Goal: Information Seeking & Learning: Learn about a topic

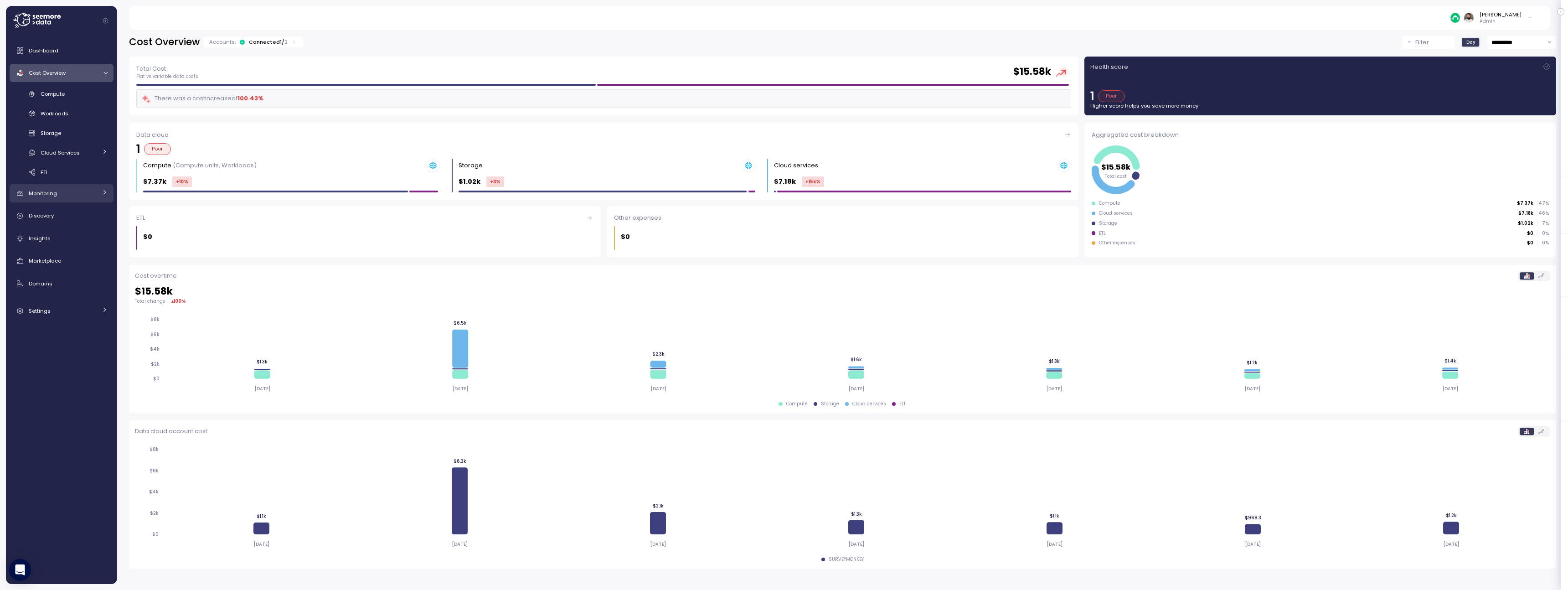
click at [94, 198] on div "Monitoring" at bounding box center [62, 193] width 68 height 9
click at [86, 231] on div "Anomalies" at bounding box center [73, 234] width 67 height 9
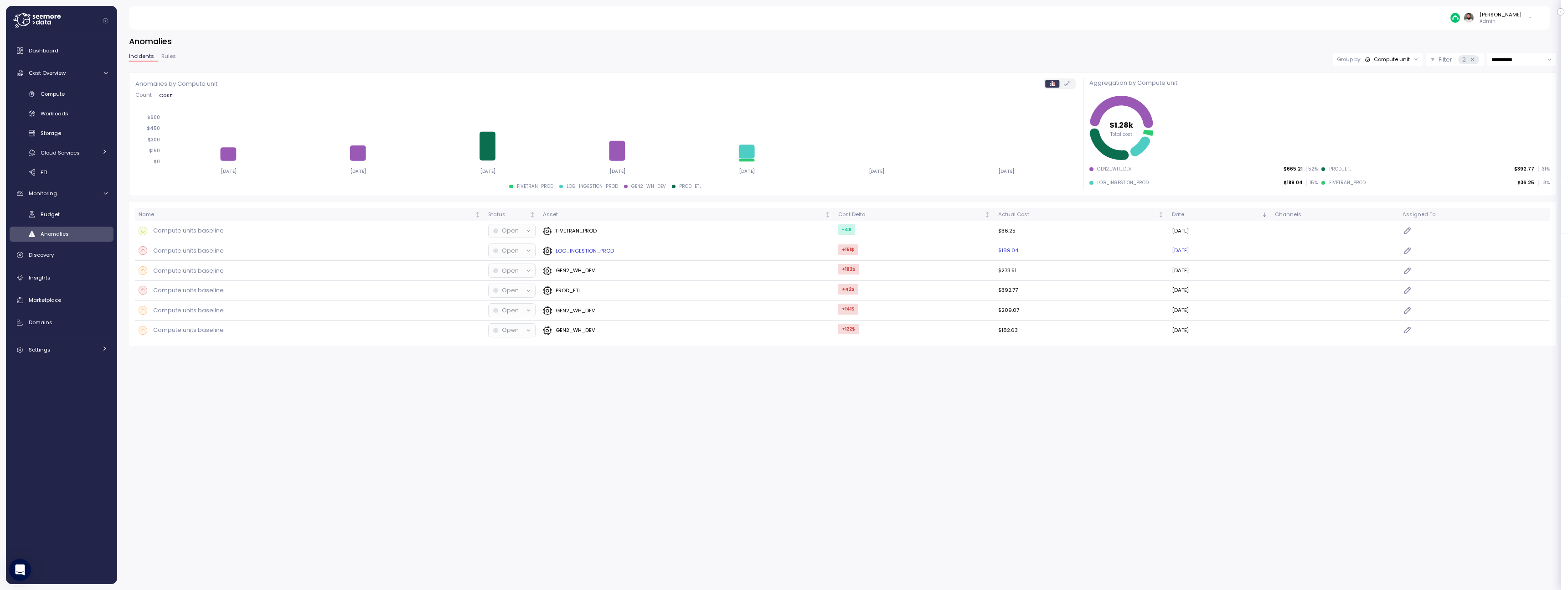
click at [639, 247] on div "LOG_INGESTION_PROD" at bounding box center [687, 251] width 288 height 9
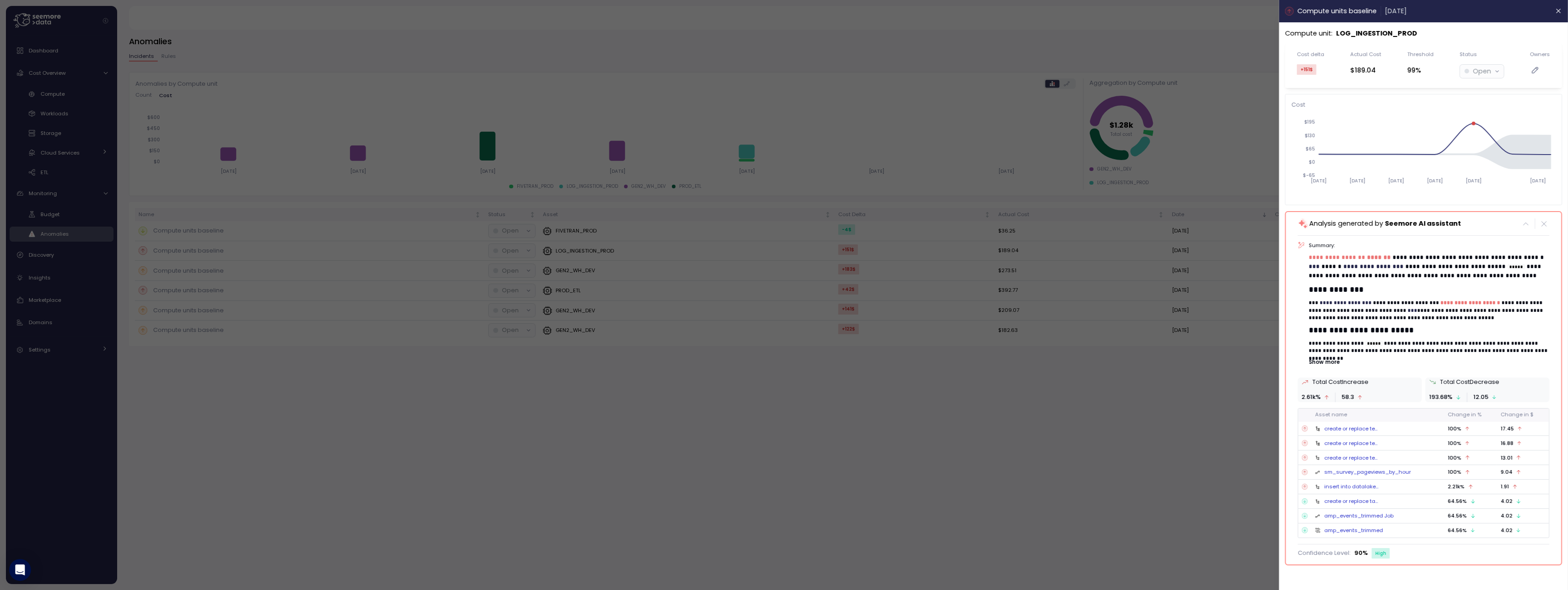
click at [1379, 267] on span "**********" at bounding box center [1373, 267] width 60 height 6
click at [1329, 361] on p "Show more" at bounding box center [1428, 362] width 240 height 7
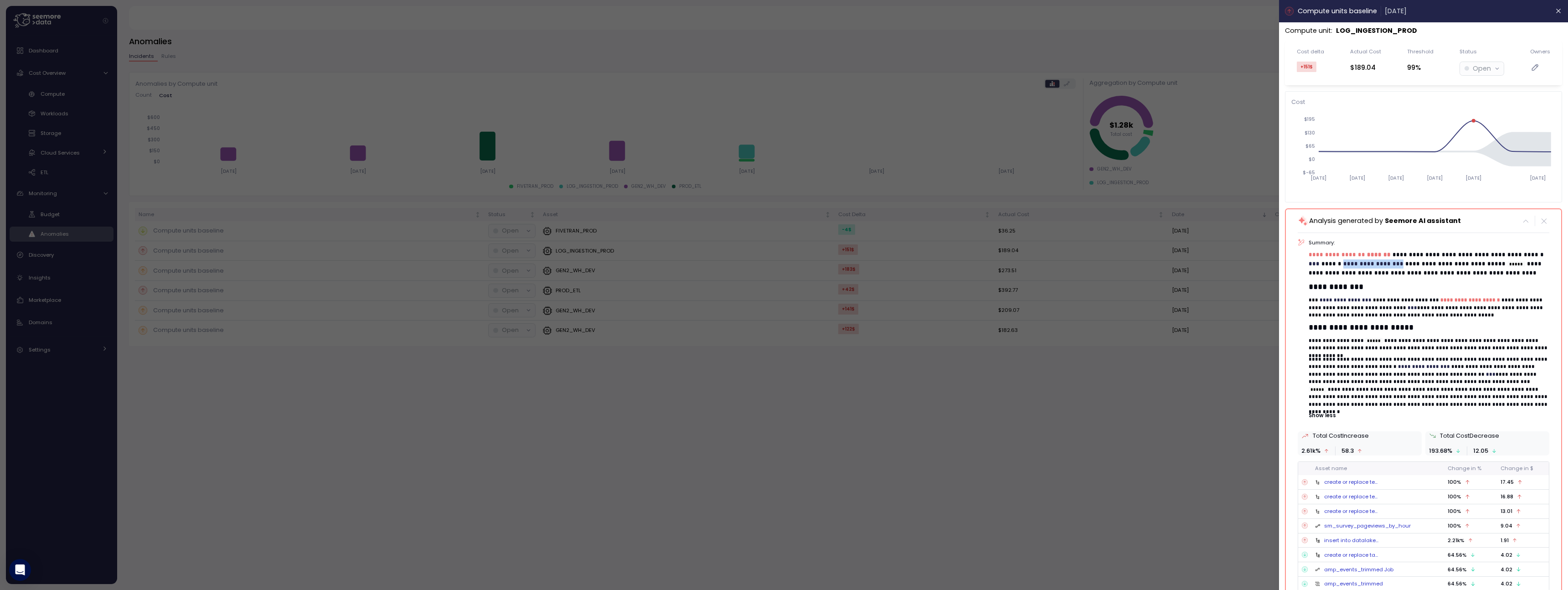
scroll to position [32, 0]
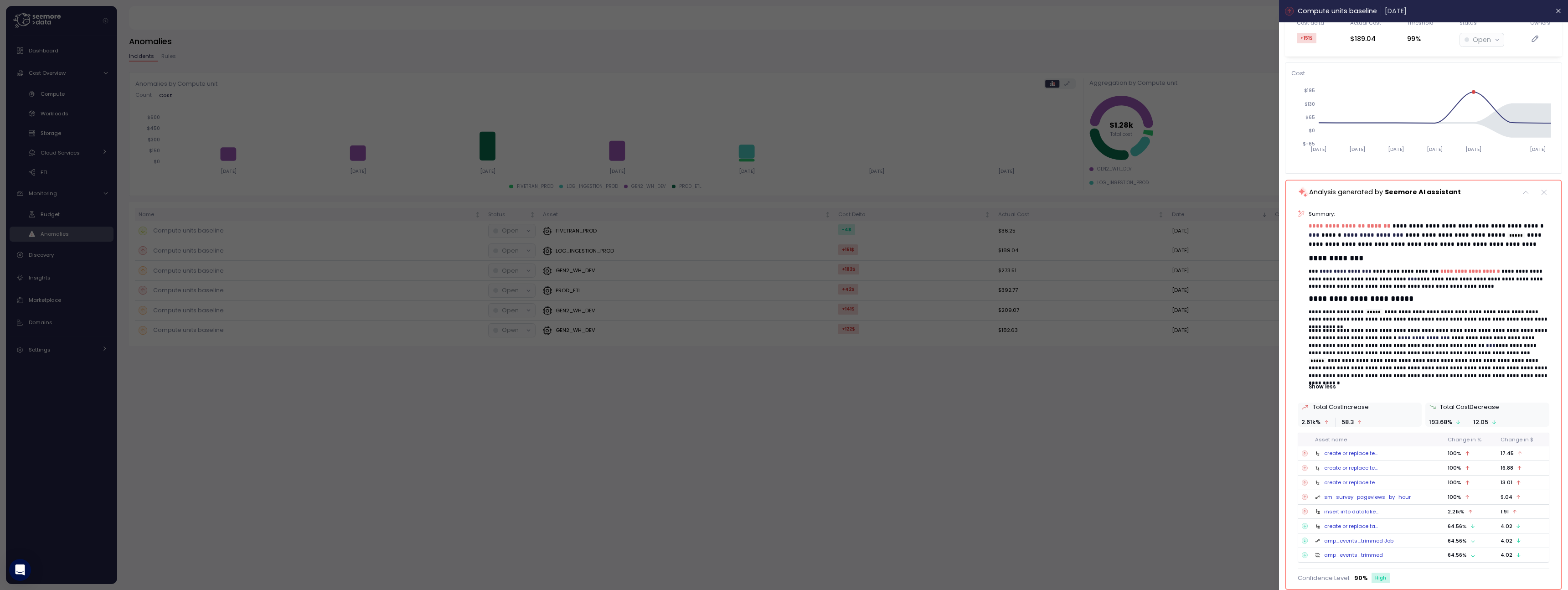
click at [1356, 453] on div "create or replace te..." at bounding box center [1351, 453] width 54 height 7
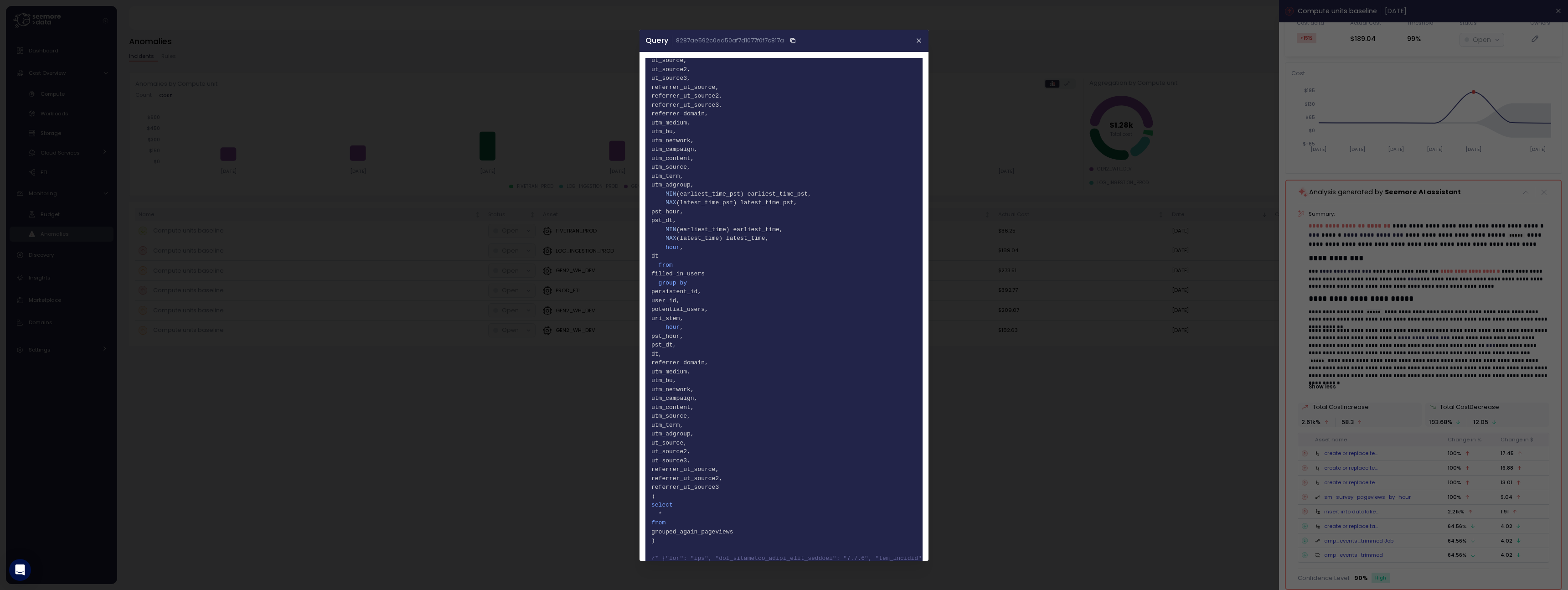
scroll to position [5261, 0]
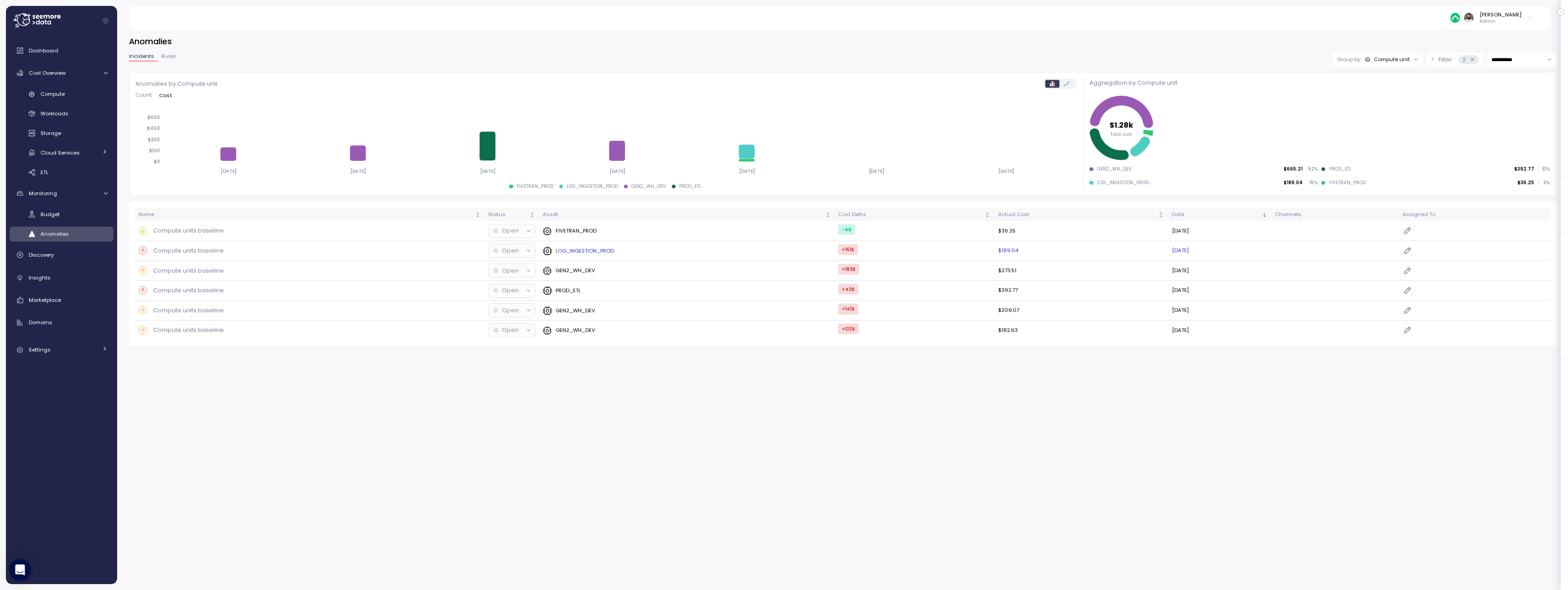
click at [691, 249] on div "LOG_INGESTION_PROD" at bounding box center [687, 251] width 288 height 9
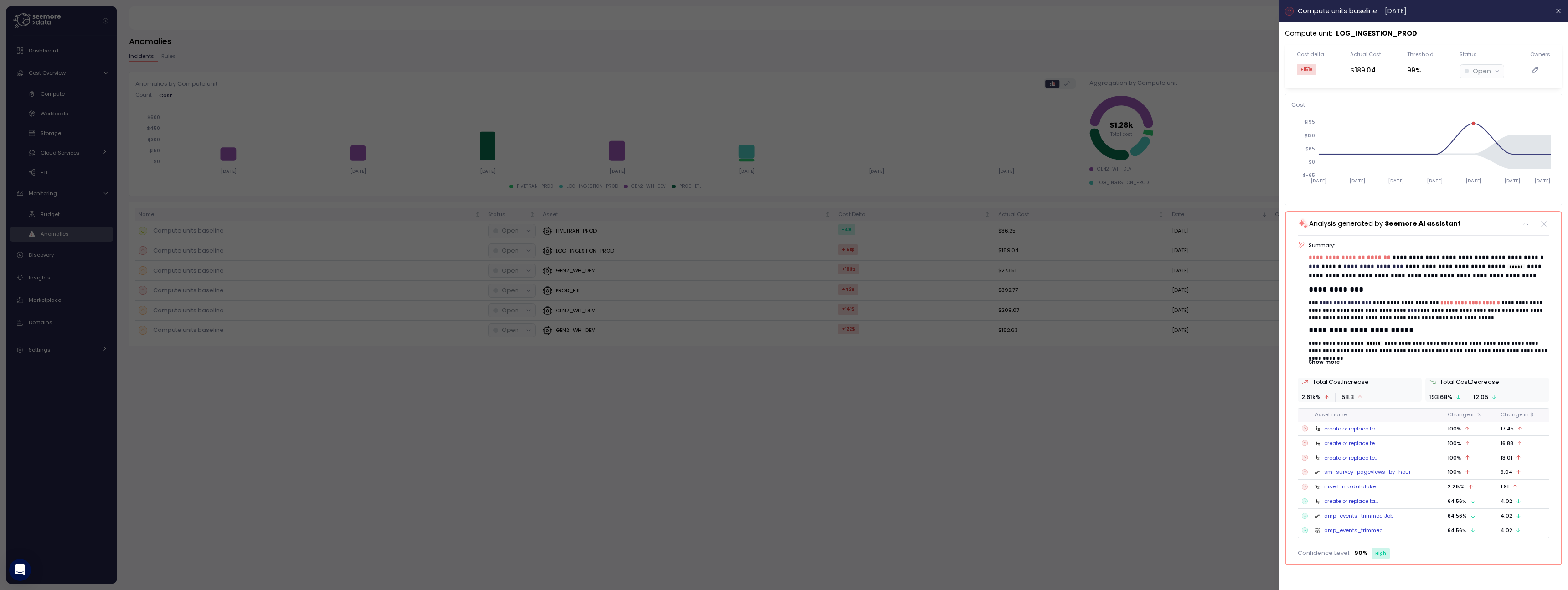
click at [1377, 472] on link "sm_survey_pageviews_by_hour" at bounding box center [1368, 472] width 87 height 7
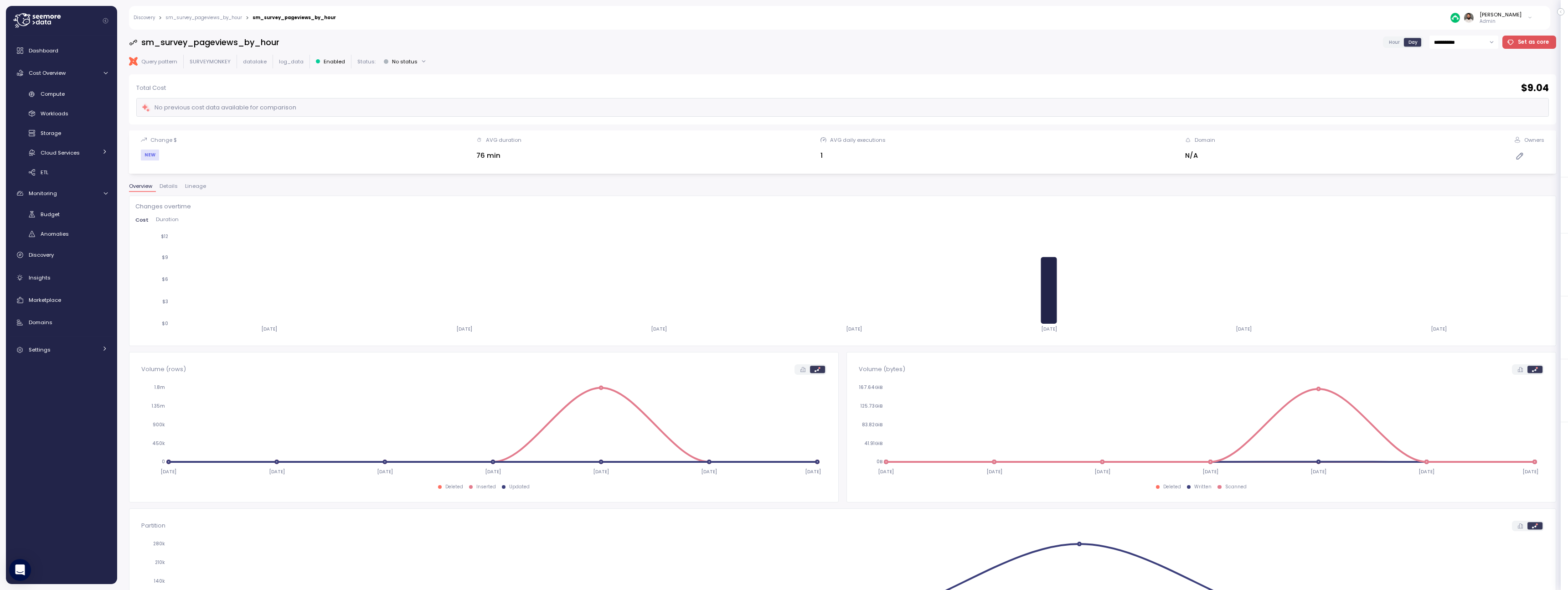
click at [203, 185] on span "Lineage" at bounding box center [195, 186] width 21 height 5
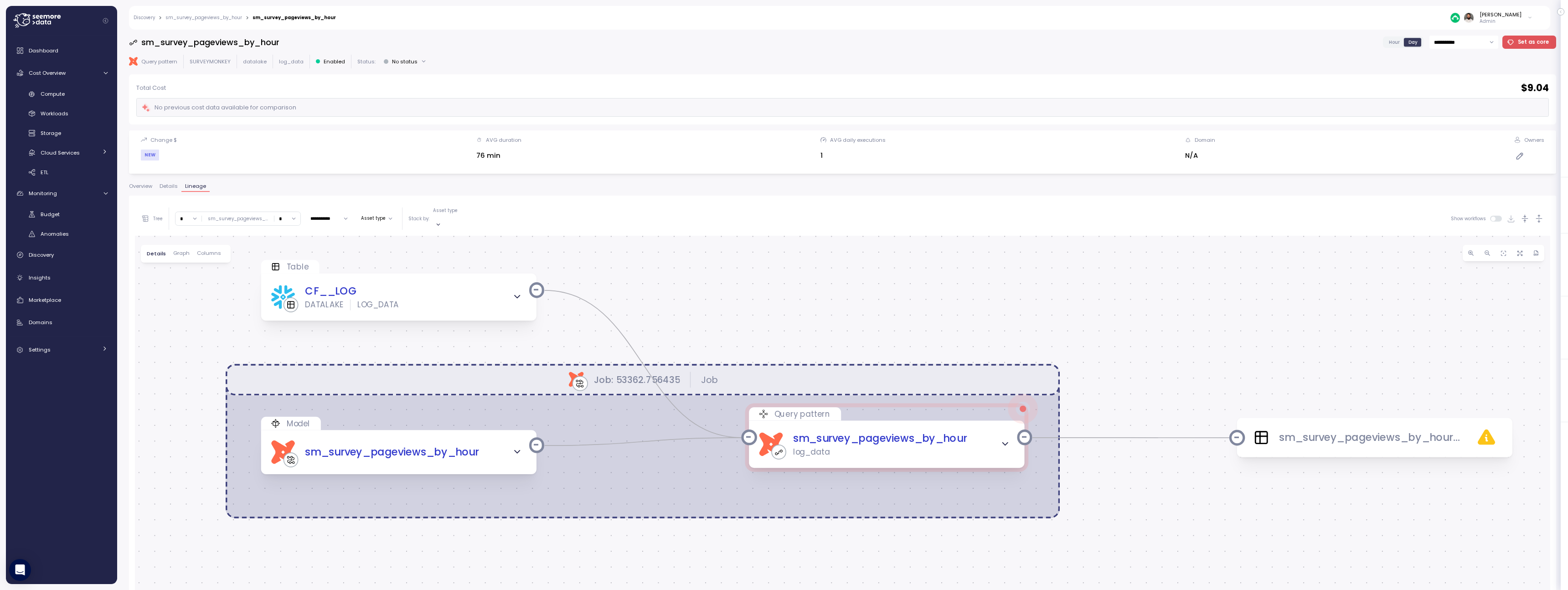
drag, startPoint x: 265, startPoint y: 305, endPoint x: 292, endPoint y: 185, distance: 123.0
click at [292, 185] on div "**********" at bounding box center [842, 472] width 1427 height 578
click at [188, 215] on input "*" at bounding box center [188, 219] width 26 height 13
click at [187, 287] on div "3" at bounding box center [189, 283] width 22 height 12
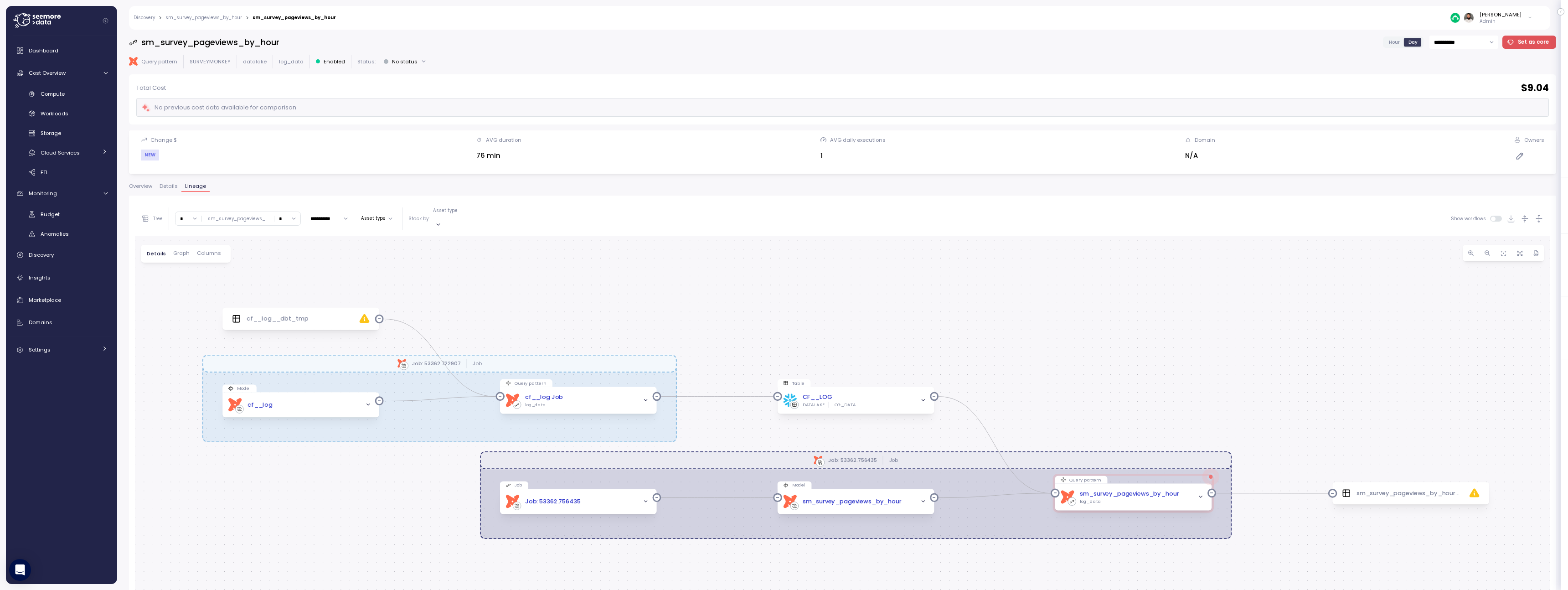
drag, startPoint x: 195, startPoint y: 315, endPoint x: 199, endPoint y: 239, distance: 76.1
click at [199, 239] on div "dbt Job: 53362.756435 Job dbt Job: 53362.722907 Job Table CF__LOG DATALAKE LOG_…" at bounding box center [842, 496] width 1415 height 520
drag, startPoint x: 186, startPoint y: 217, endPoint x: 186, endPoint y: 230, distance: 13.0
click at [186, 217] on input "*" at bounding box center [188, 219] width 26 height 13
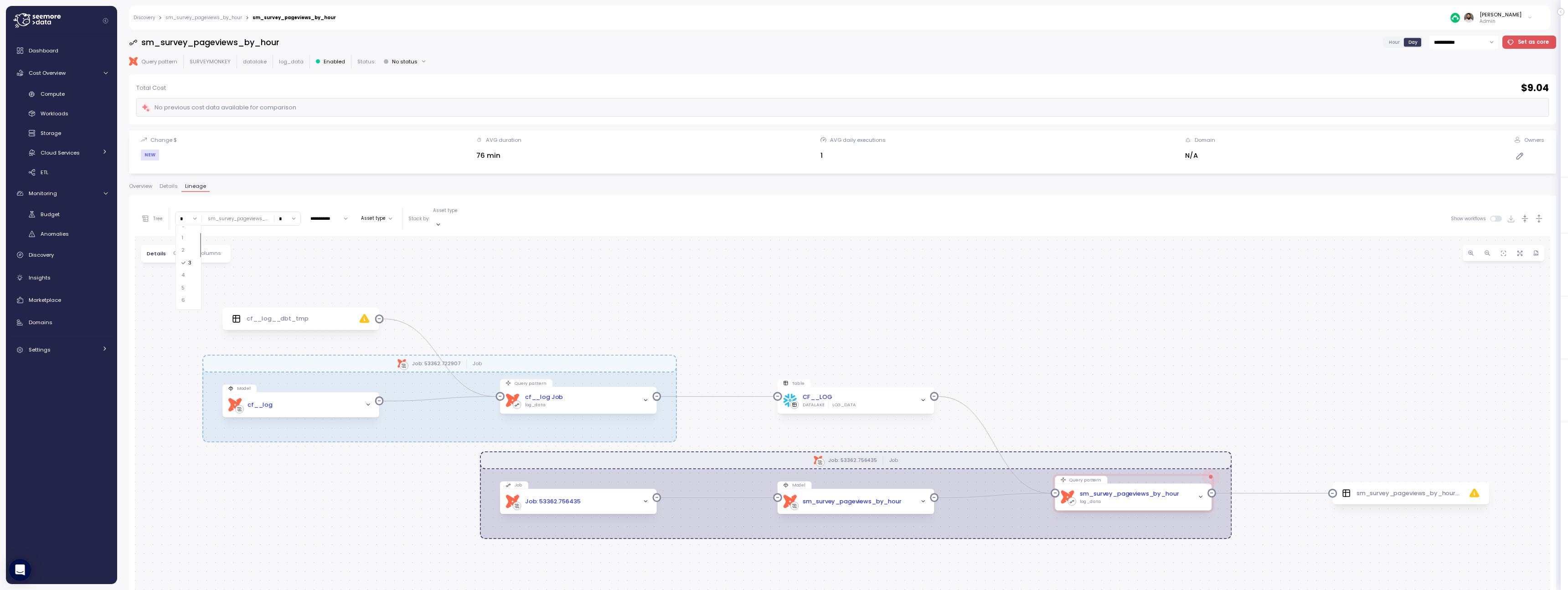
click at [192, 298] on div "6" at bounding box center [189, 300] width 22 height 12
type input "*"
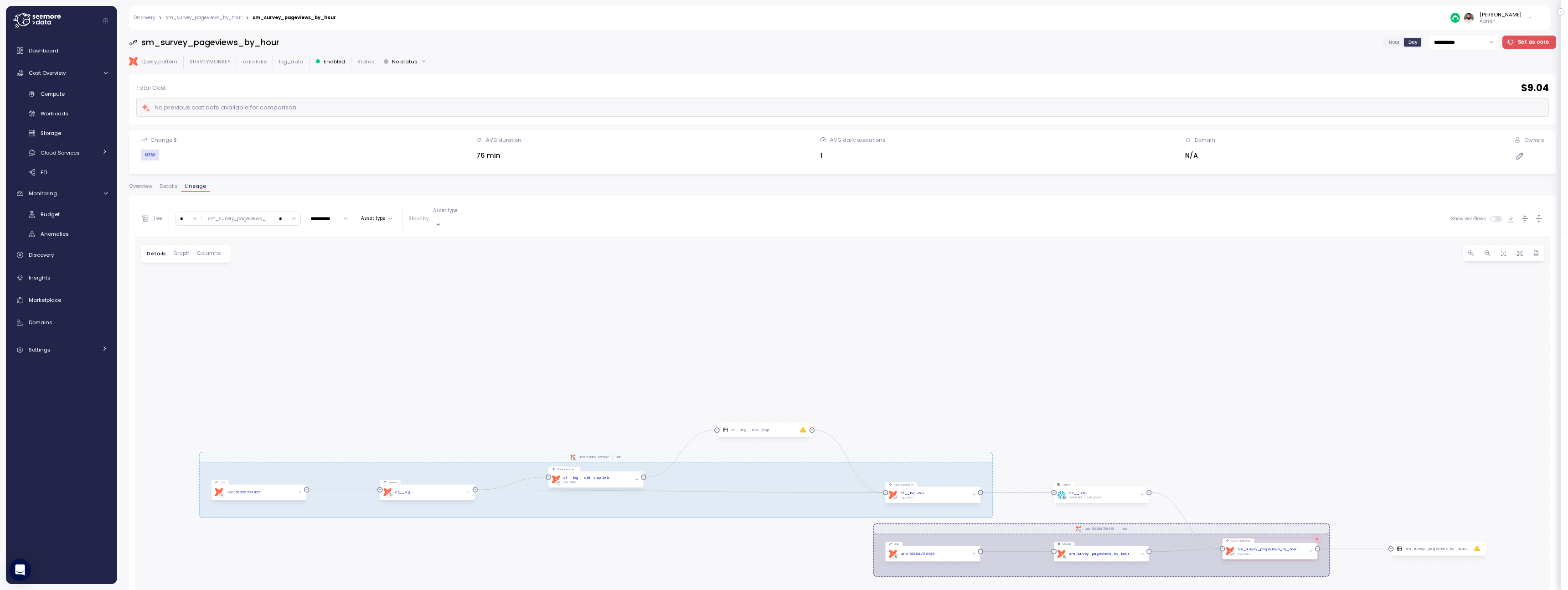
click at [1495, 217] on span at bounding box center [1499, 219] width 7 height 6
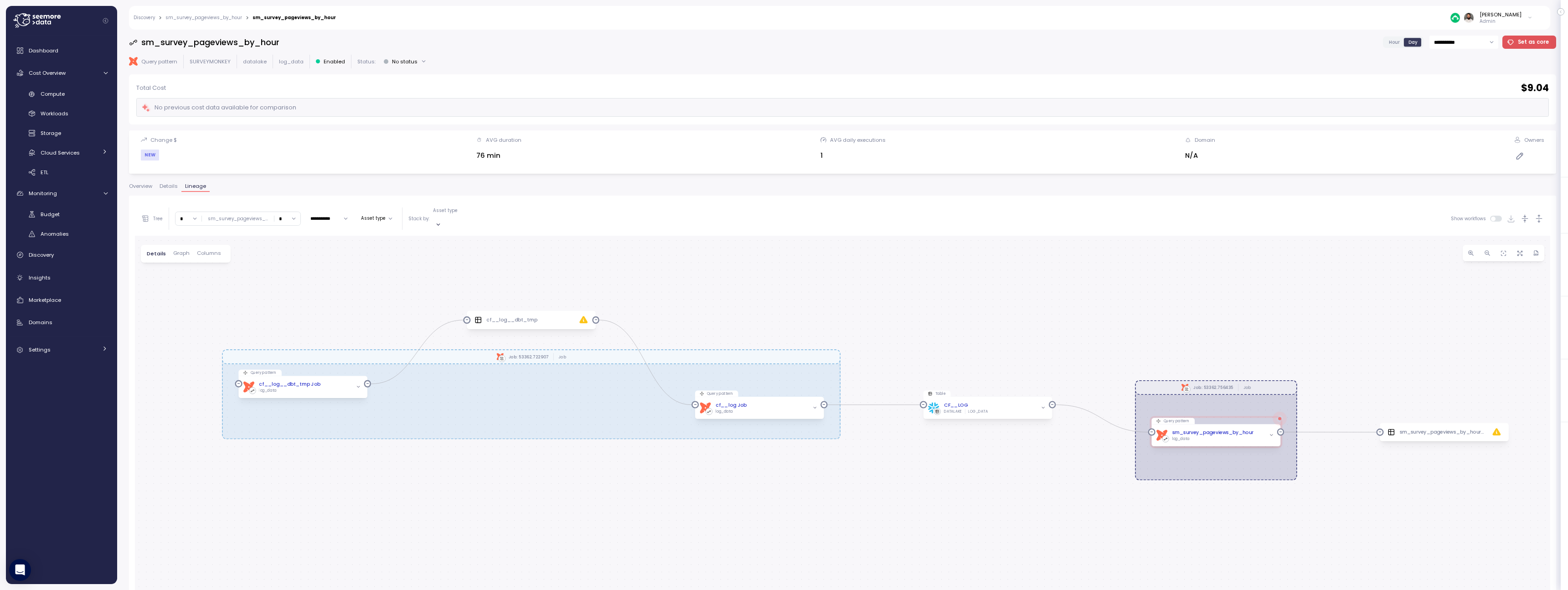
drag, startPoint x: 1079, startPoint y: 430, endPoint x: 1101, endPoint y: 325, distance: 107.3
click at [1101, 325] on div "dbt Job: 53362.756435 Job dbt Job: 53362.722907 Job Table CF__LOG DATALAKE LOG_…" at bounding box center [842, 496] width 1415 height 520
click at [76, 99] on link "Compute" at bounding box center [61, 94] width 104 height 15
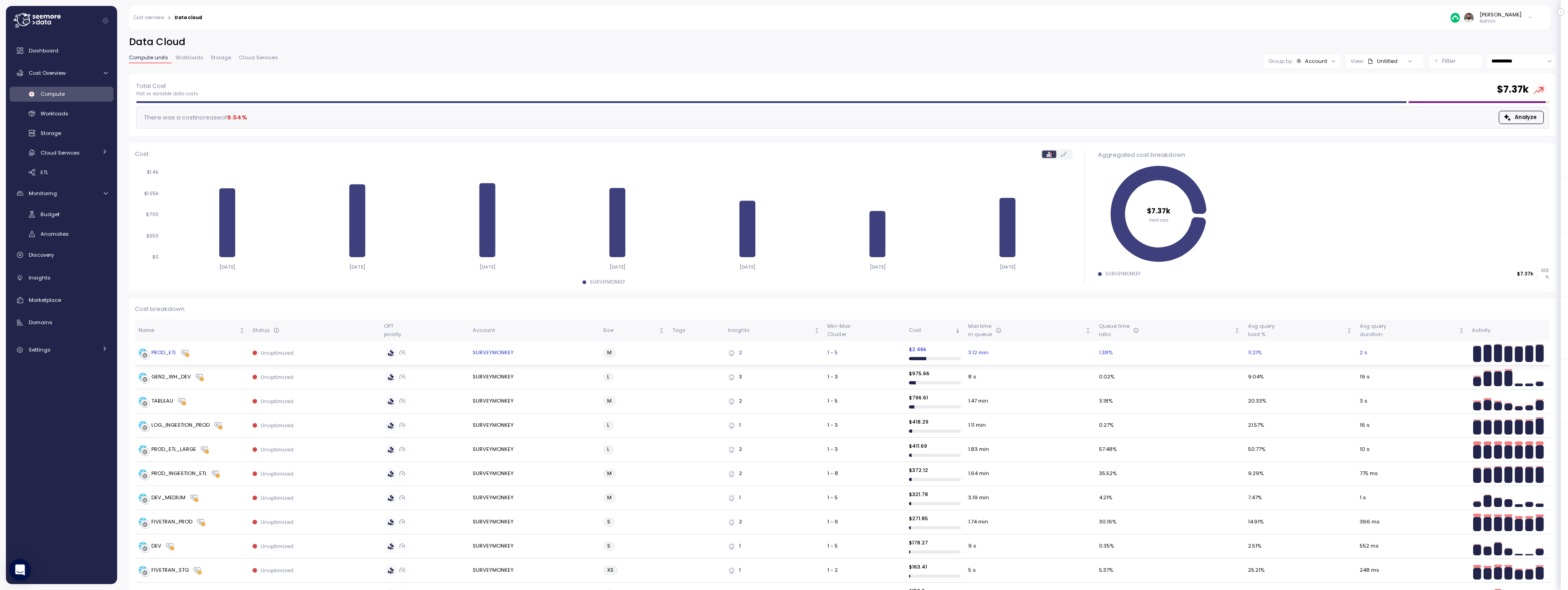
click at [218, 354] on div "PROD_ETL" at bounding box center [192, 353] width 106 height 9
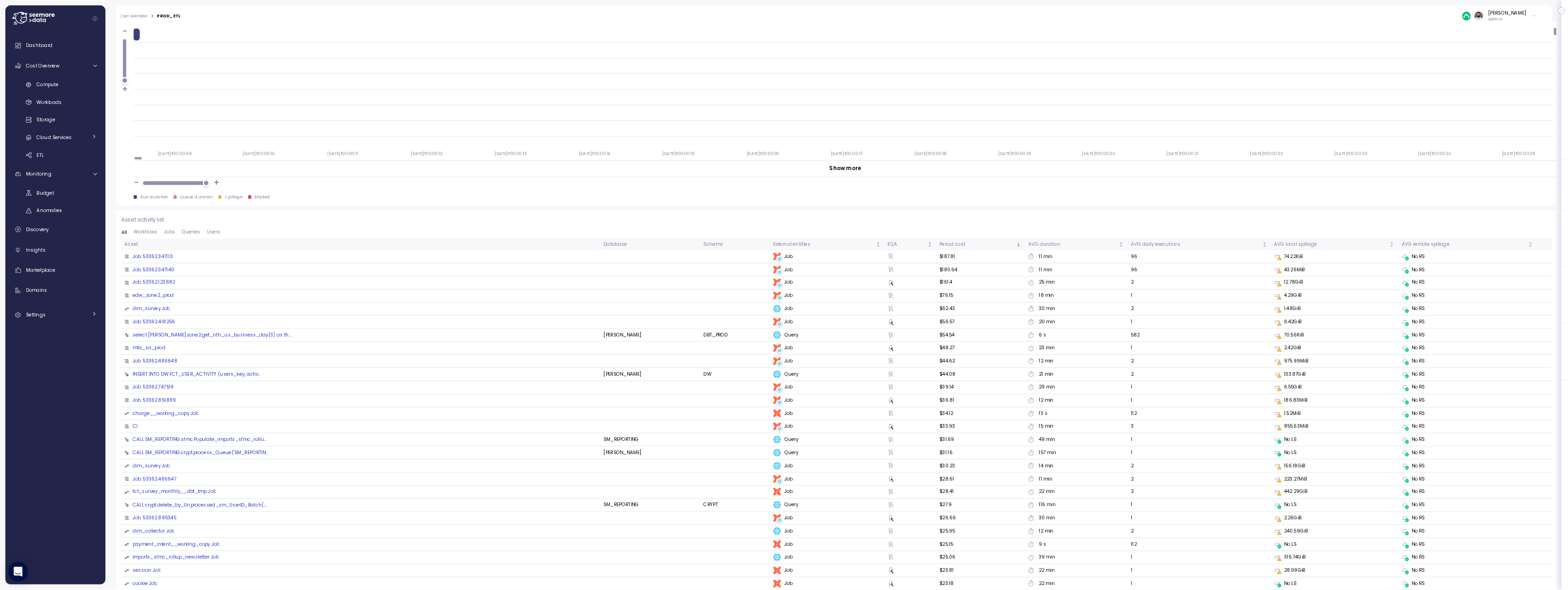
scroll to position [806, 0]
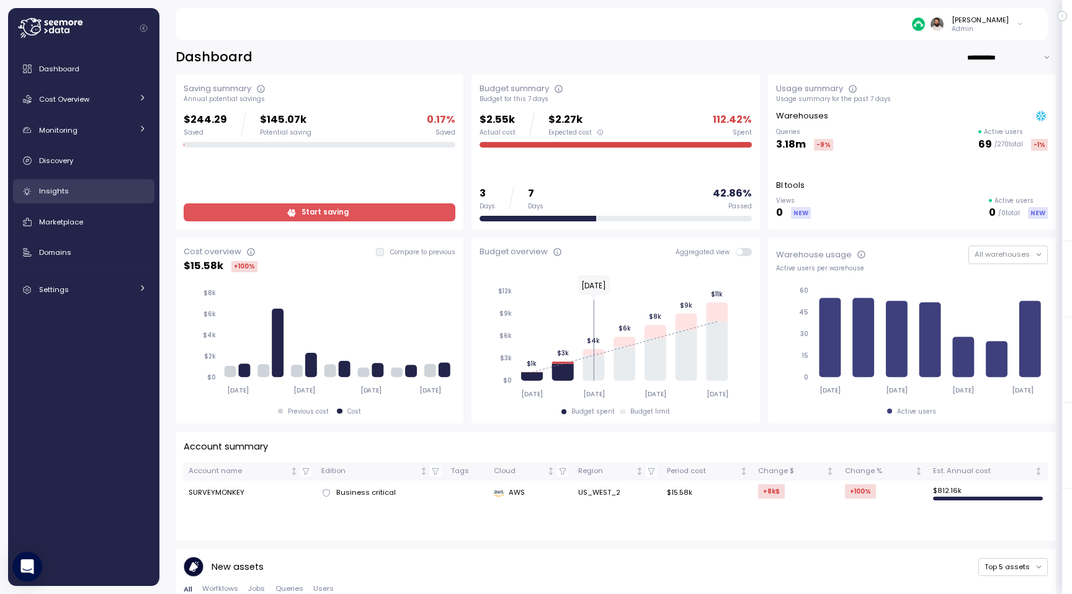
click at [122, 195] on div "Insights" at bounding box center [92, 191] width 107 height 12
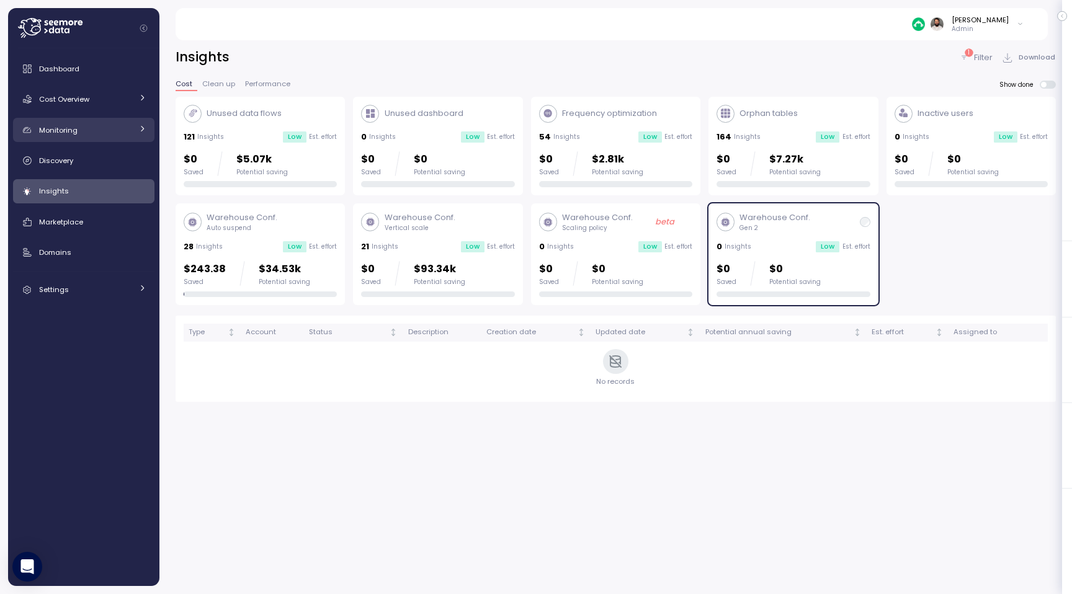
click at [126, 127] on div "Monitoring" at bounding box center [85, 130] width 93 height 12
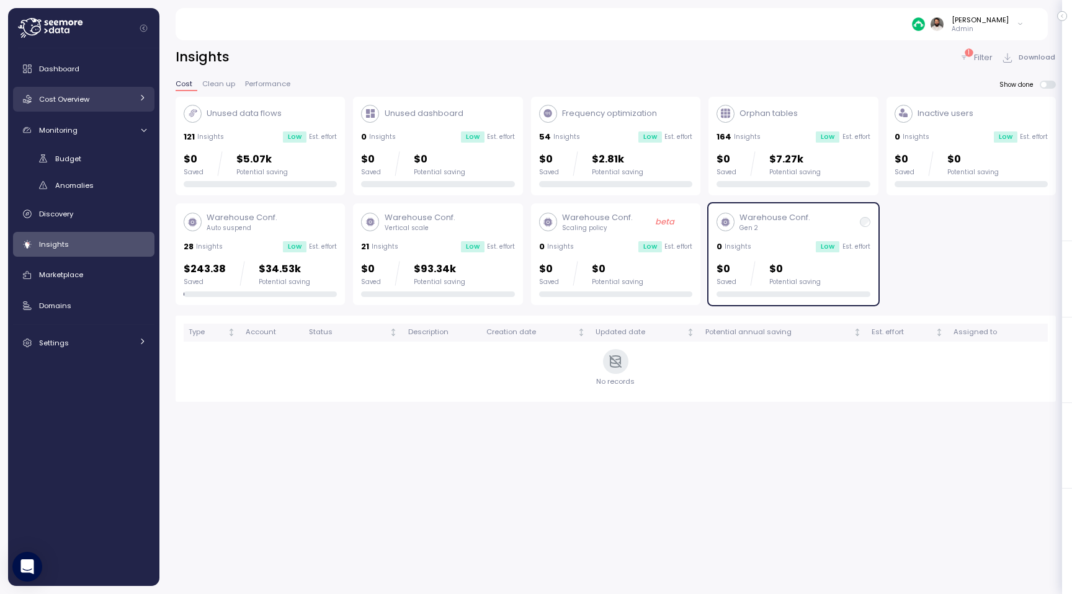
click at [125, 103] on div "Cost Overview" at bounding box center [85, 99] width 93 height 12
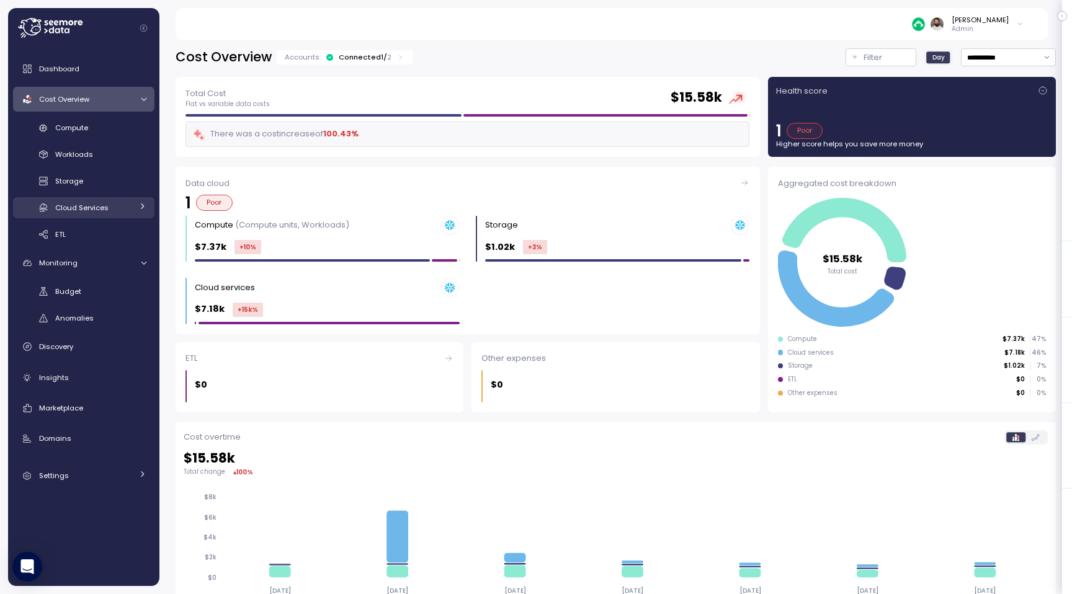
click at [128, 207] on div "Cloud Services" at bounding box center [93, 208] width 77 height 12
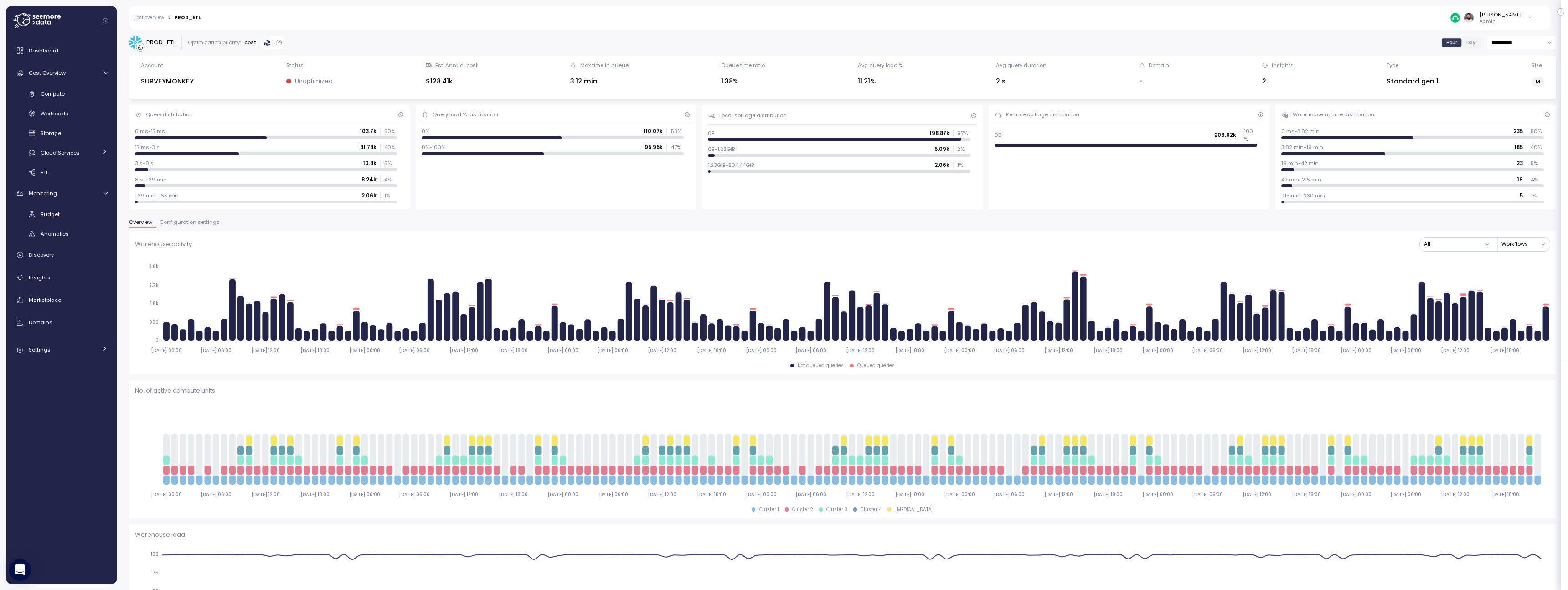
scroll to position [0, 1]
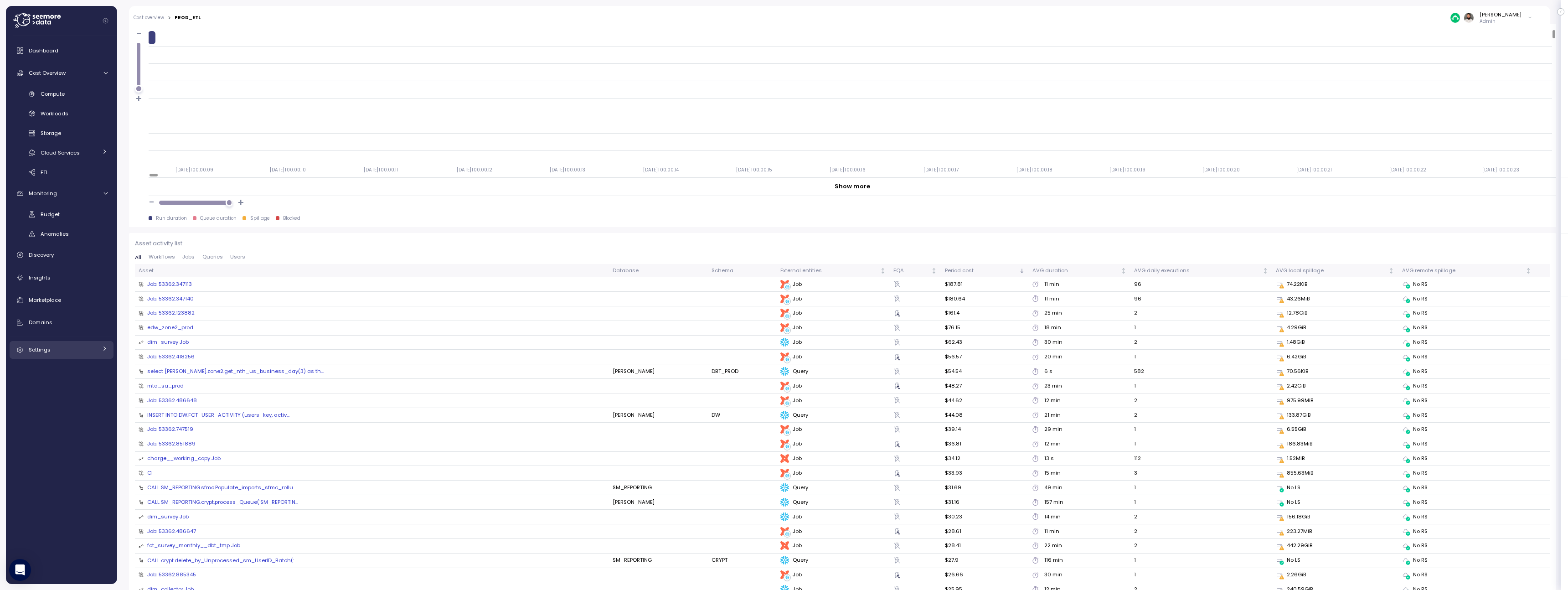
click at [53, 347] on div "Settings" at bounding box center [62, 350] width 68 height 9
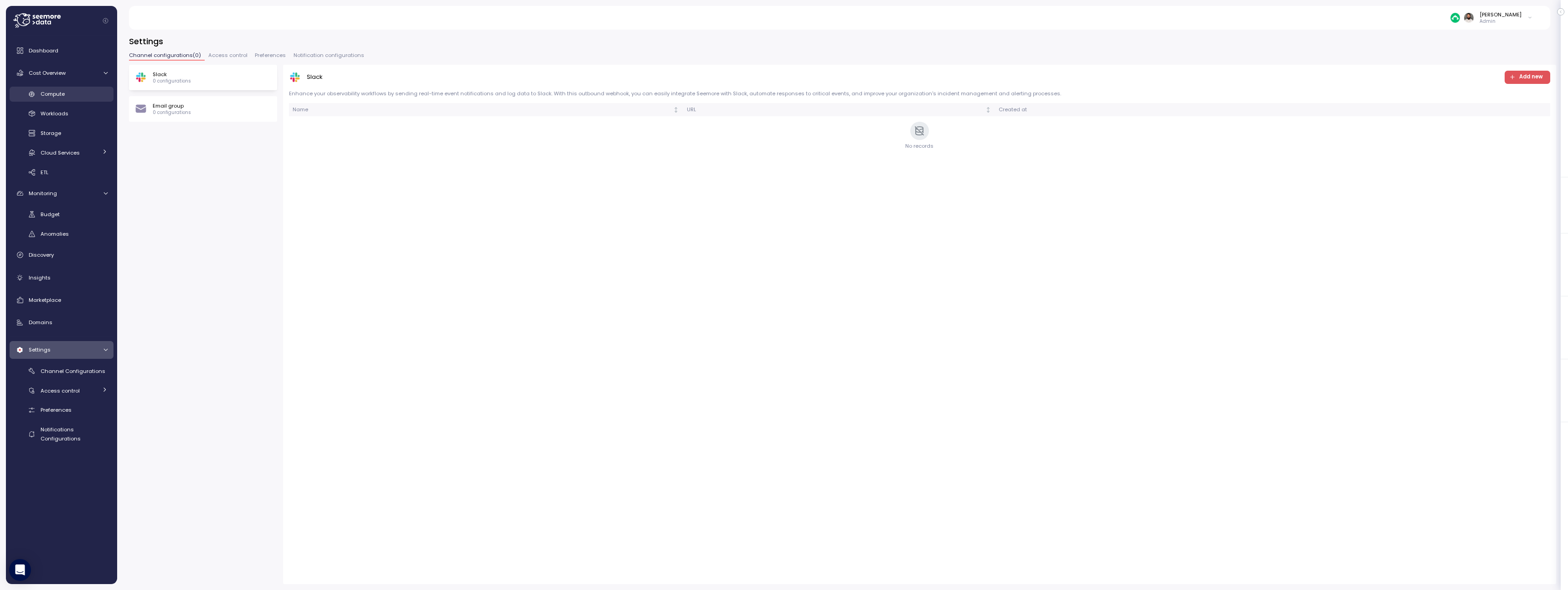
click at [62, 101] on link "Compute" at bounding box center [61, 94] width 104 height 15
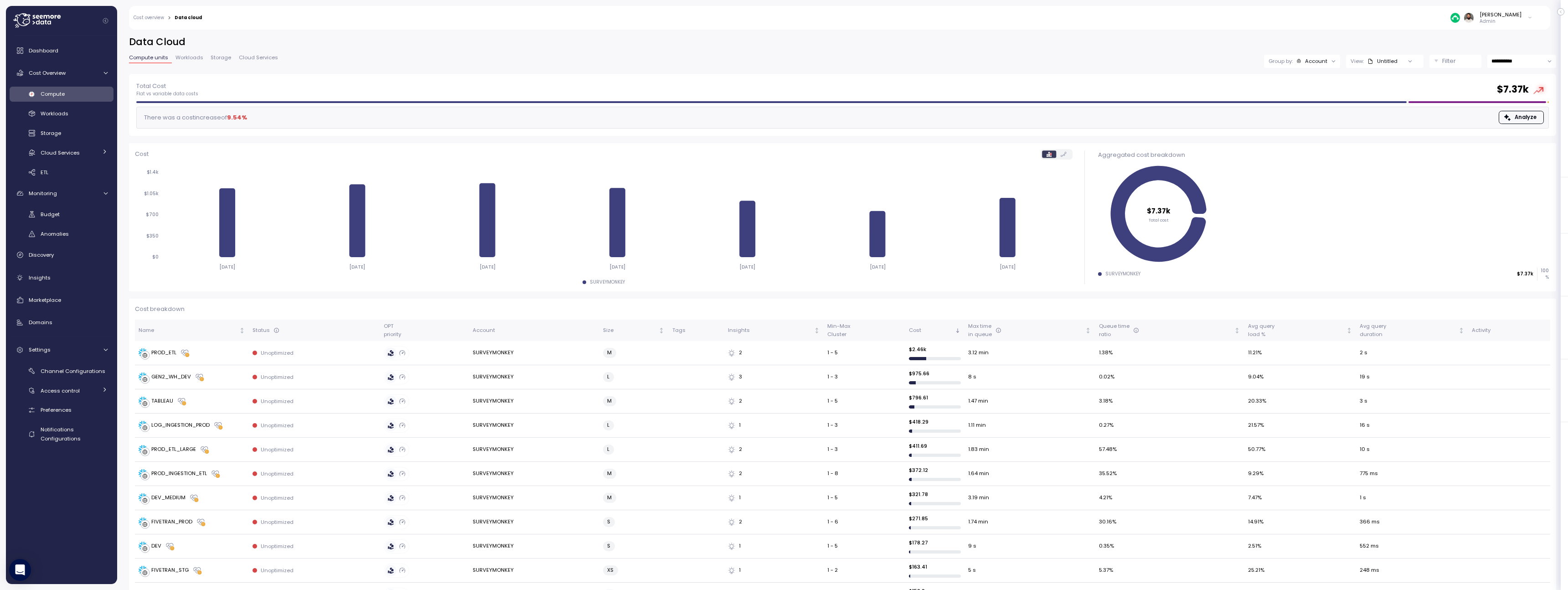
click at [1303, 67] on div "Group by: Account" at bounding box center [1302, 61] width 76 height 13
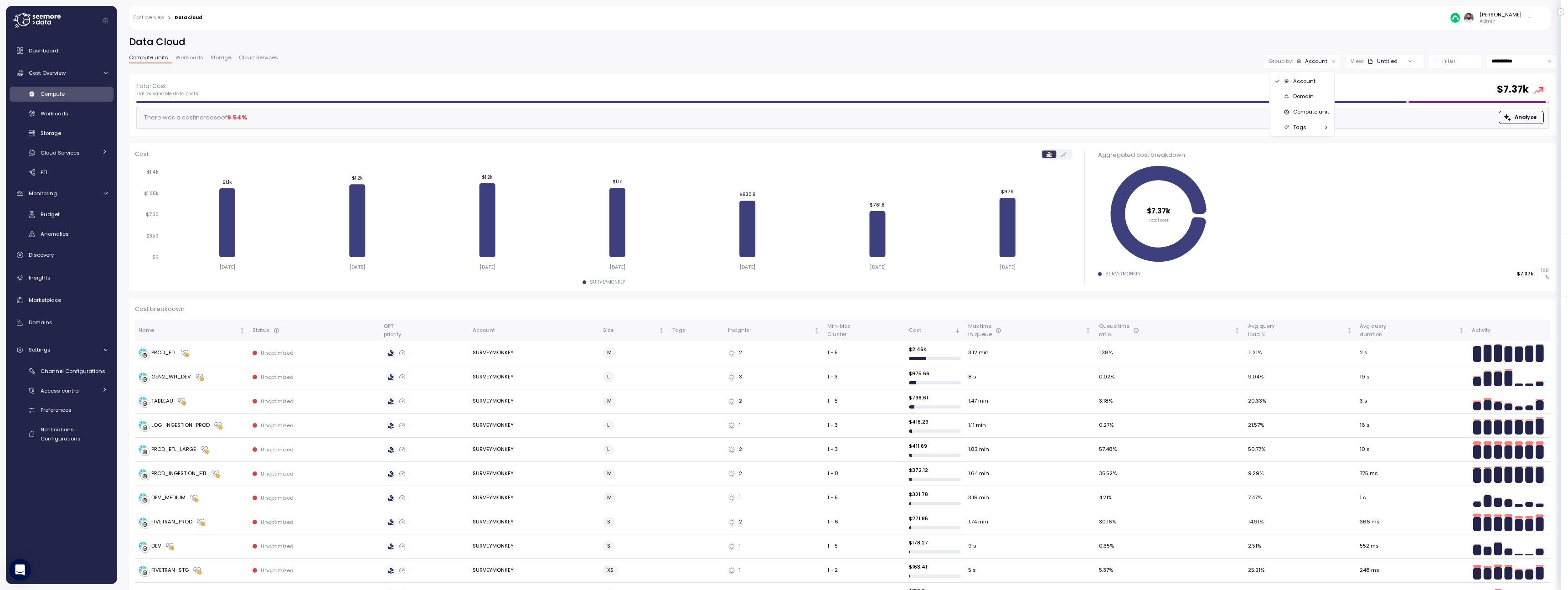
click at [1305, 110] on p "Compute unit" at bounding box center [1311, 112] width 36 height 7
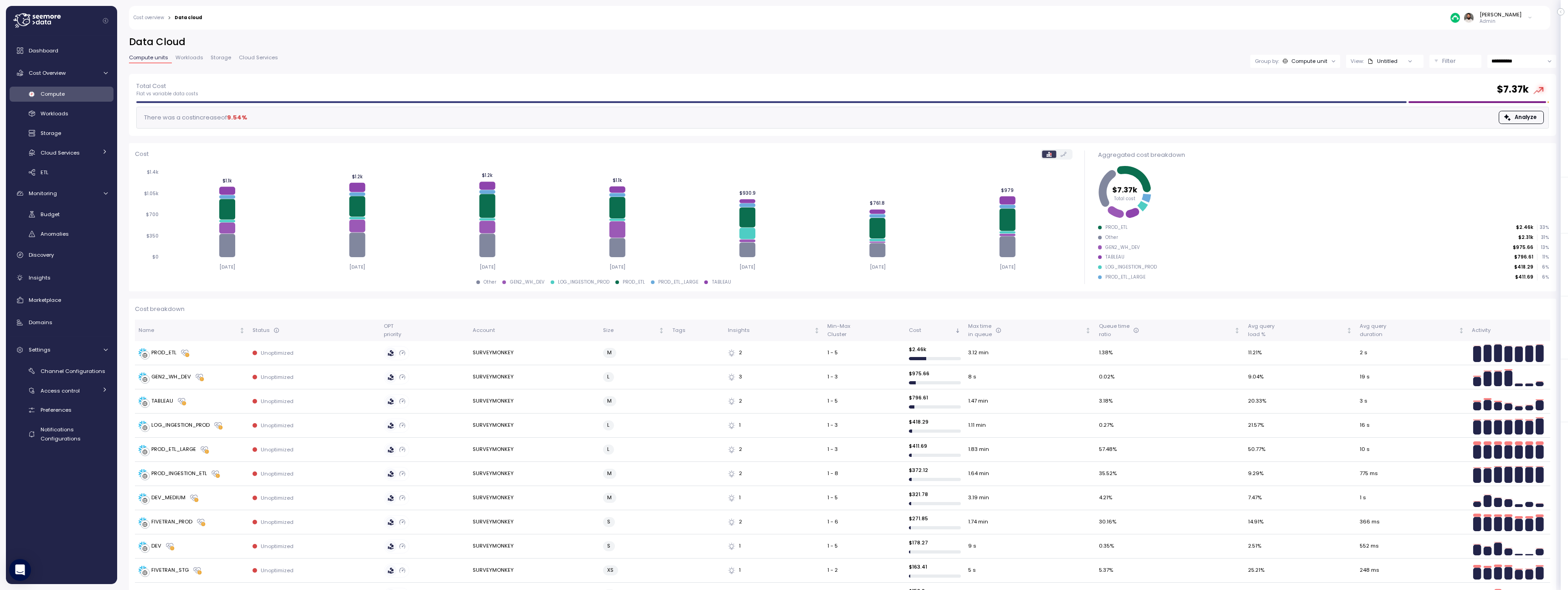
click at [1445, 63] on p "Filter" at bounding box center [1448, 61] width 14 height 9
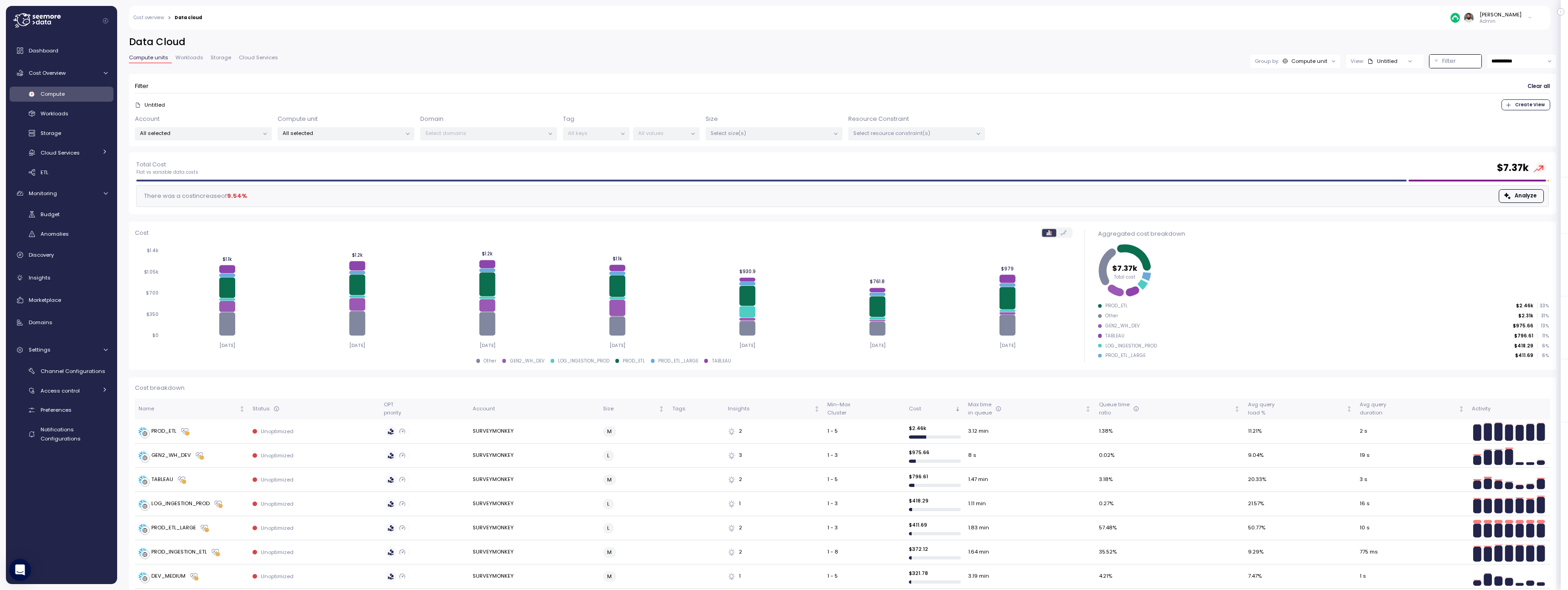
click at [236, 132] on p "All selected" at bounding box center [200, 133] width 119 height 7
click at [312, 135] on p "All selected" at bounding box center [342, 133] width 119 height 7
click at [234, 136] on p "All selected" at bounding box center [200, 133] width 119 height 7
click at [303, 134] on p "All selected" at bounding box center [342, 133] width 119 height 7
click at [90, 73] on div "Cost Overview" at bounding box center [62, 73] width 68 height 9
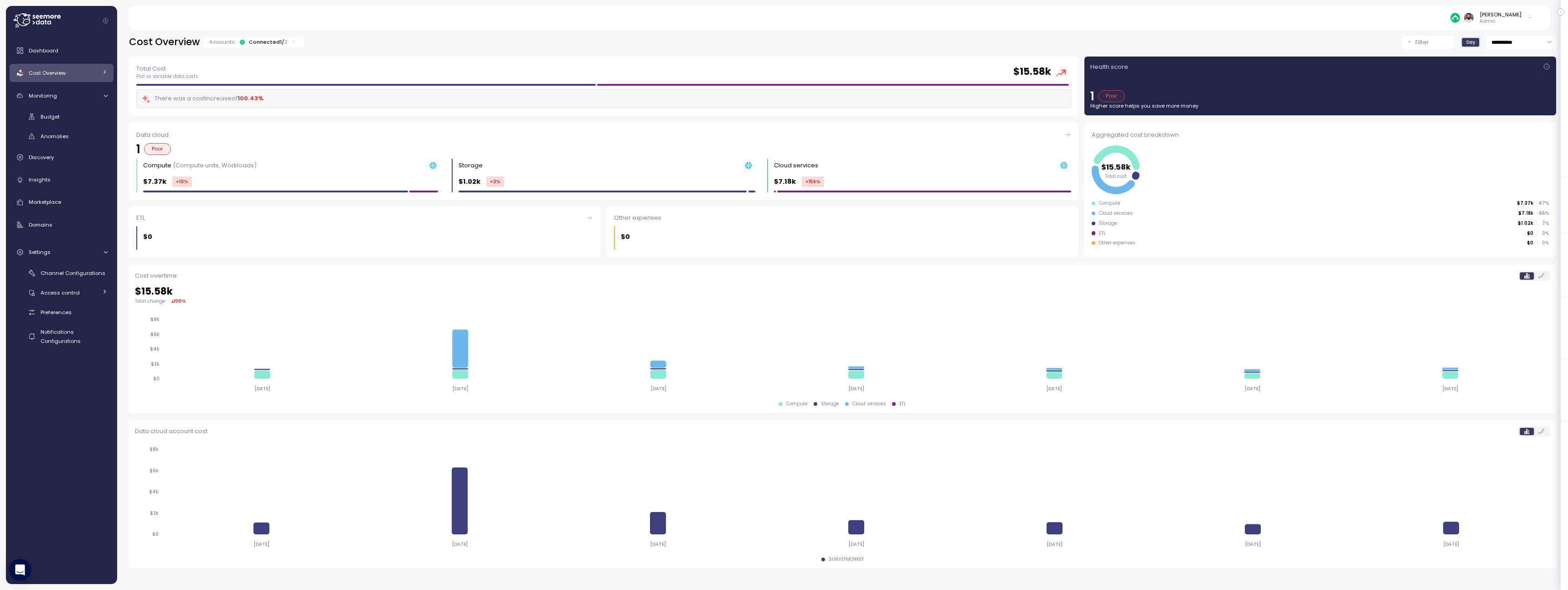
click at [292, 43] on icon at bounding box center [295, 42] width 6 height 6
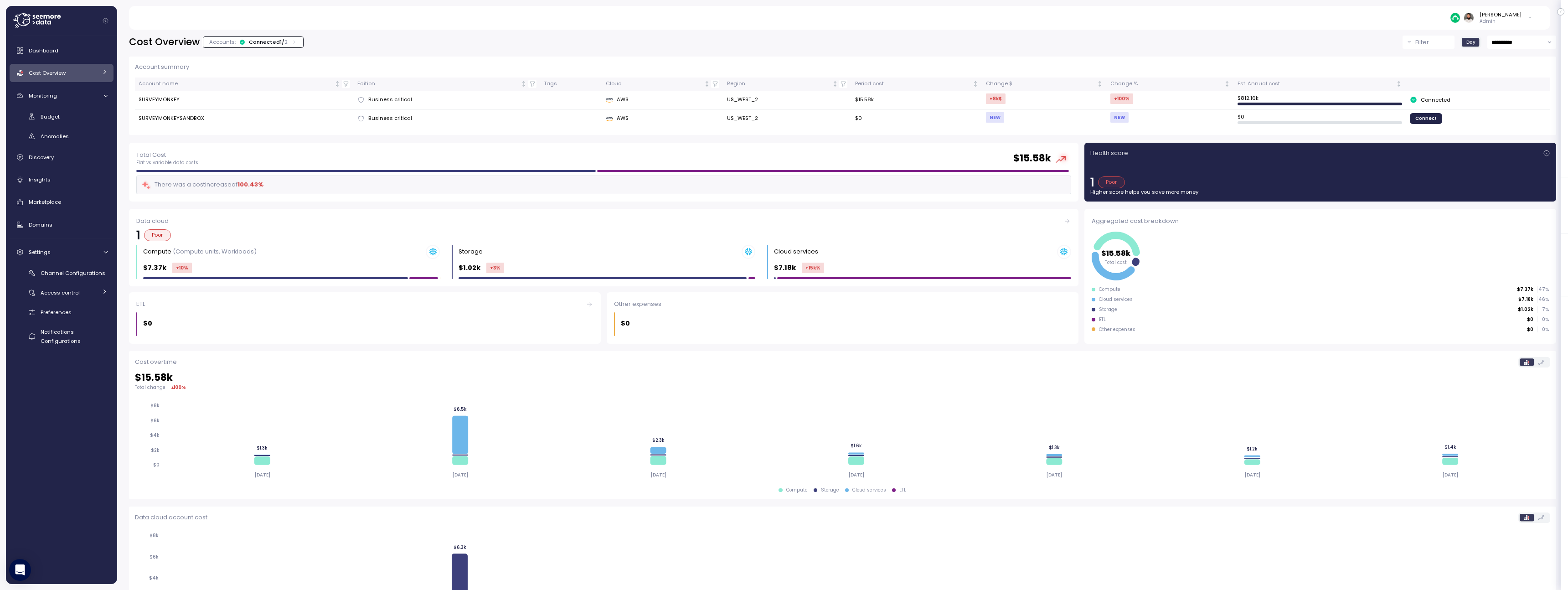
click at [292, 43] on icon at bounding box center [295, 42] width 6 height 6
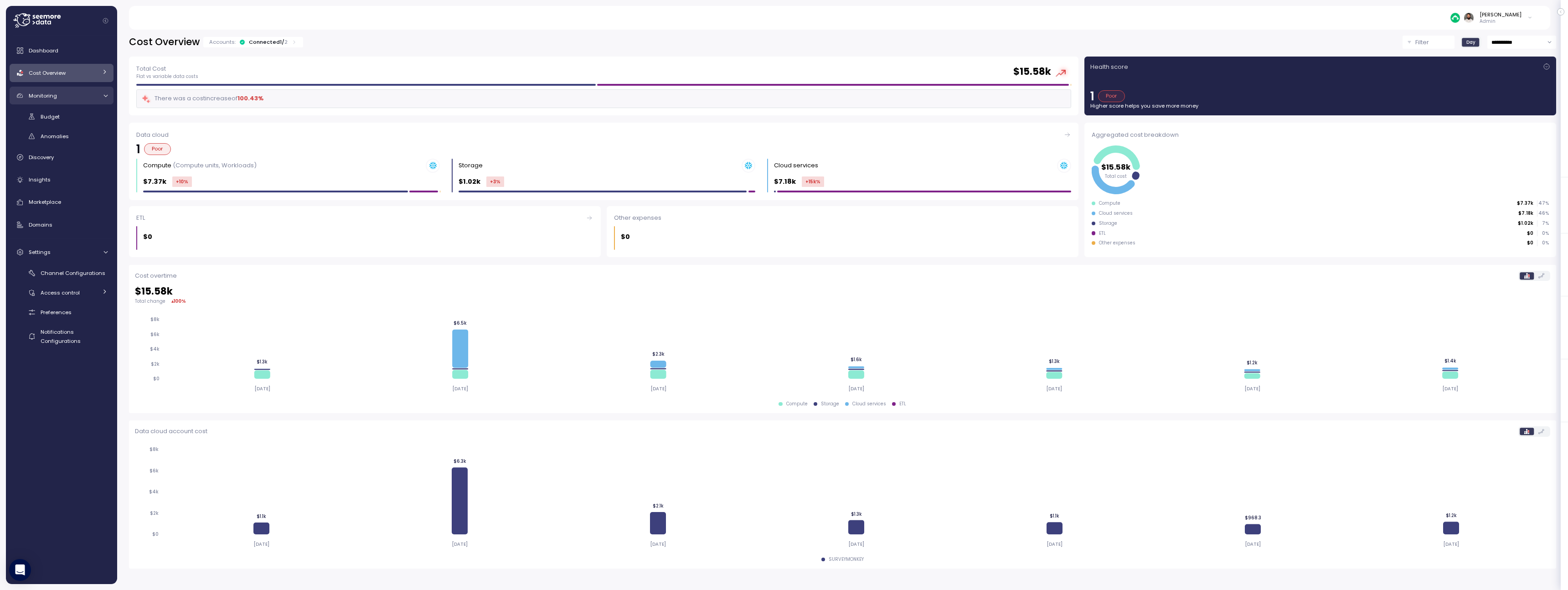
click at [60, 98] on div "Monitoring" at bounding box center [62, 96] width 68 height 9
click at [64, 81] on link "Cost Overview" at bounding box center [61, 73] width 104 height 18
click at [76, 160] on div "Compute Workloads Storage Cloud Services Clustering columns Pipes AI Services S…" at bounding box center [61, 133] width 104 height 93
click at [73, 156] on span "Cloud Services" at bounding box center [59, 153] width 39 height 7
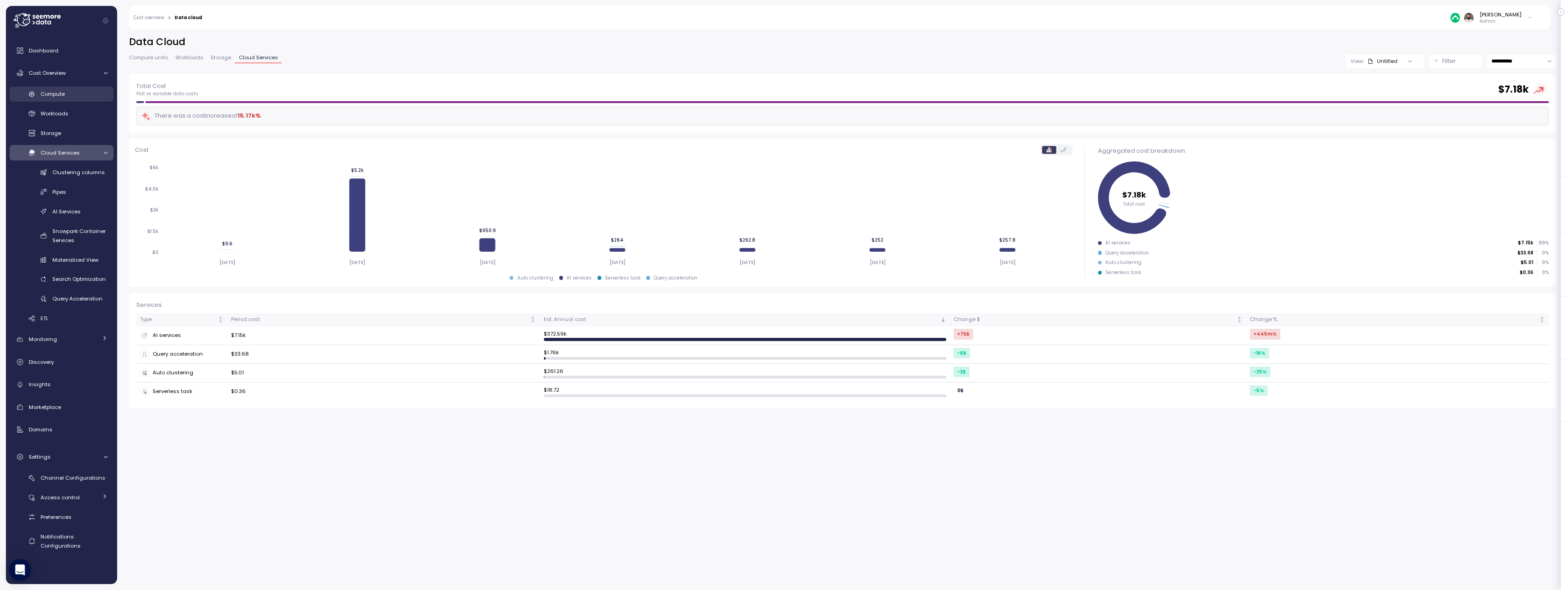
click at [90, 92] on div "Compute" at bounding box center [73, 94] width 67 height 9
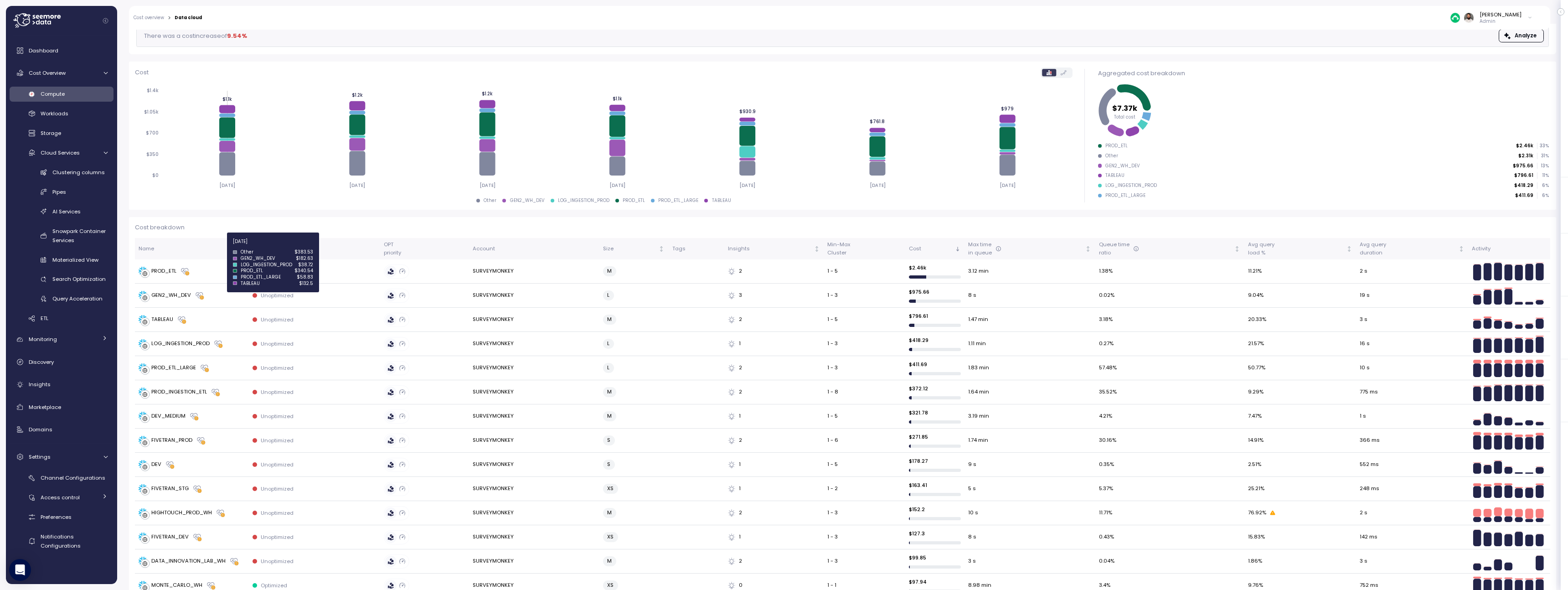
scroll to position [82, 0]
click at [217, 442] on div "FIVETRAN_PROD" at bounding box center [192, 439] width 106 height 9
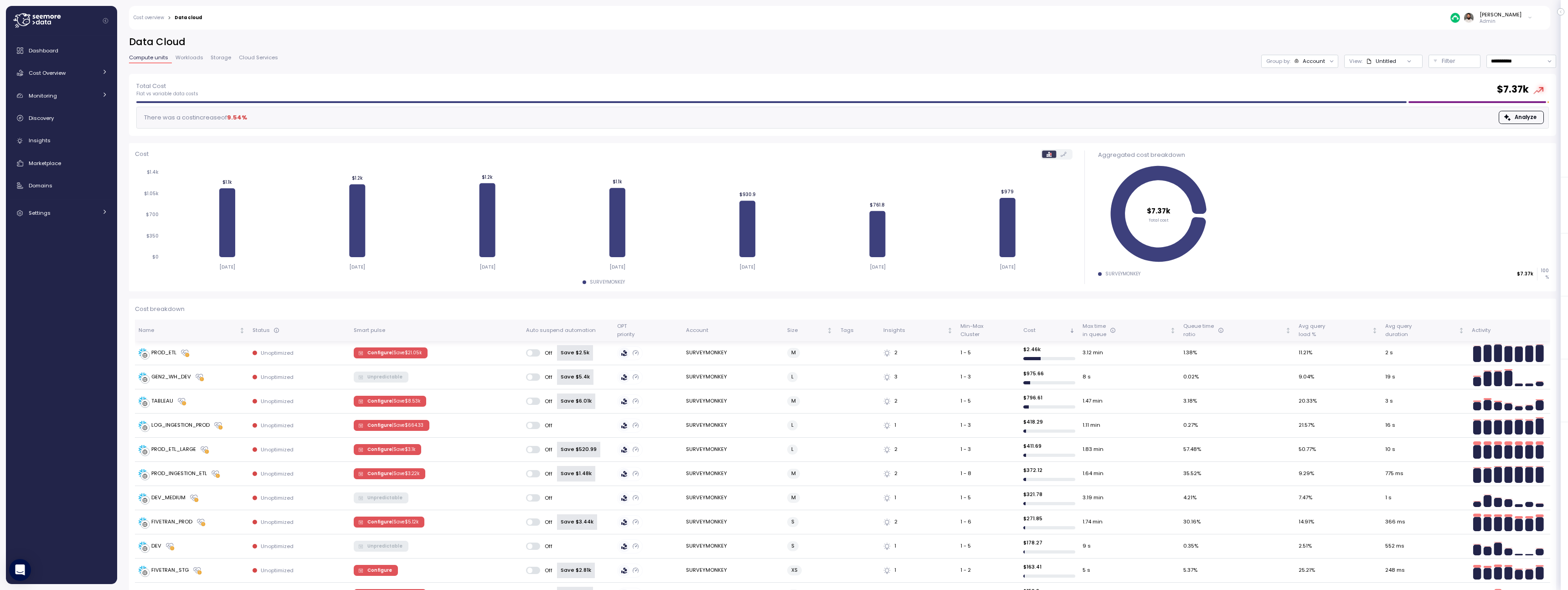
drag, startPoint x: 535, startPoint y: 336, endPoint x: 587, endPoint y: 334, distance: 52.0
click at [587, 334] on th "Auto suspend automation" at bounding box center [568, 330] width 91 height 21
drag, startPoint x: 599, startPoint y: 332, endPoint x: 519, endPoint y: 331, distance: 80.0
click at [519, 331] on tr "Name Status Smart pulse Auto suspend automation OPT priority Account Size Tags …" at bounding box center [842, 330] width 1415 height 21
click at [398, 354] on p "| Save $ 21.05k" at bounding box center [407, 353] width 29 height 7
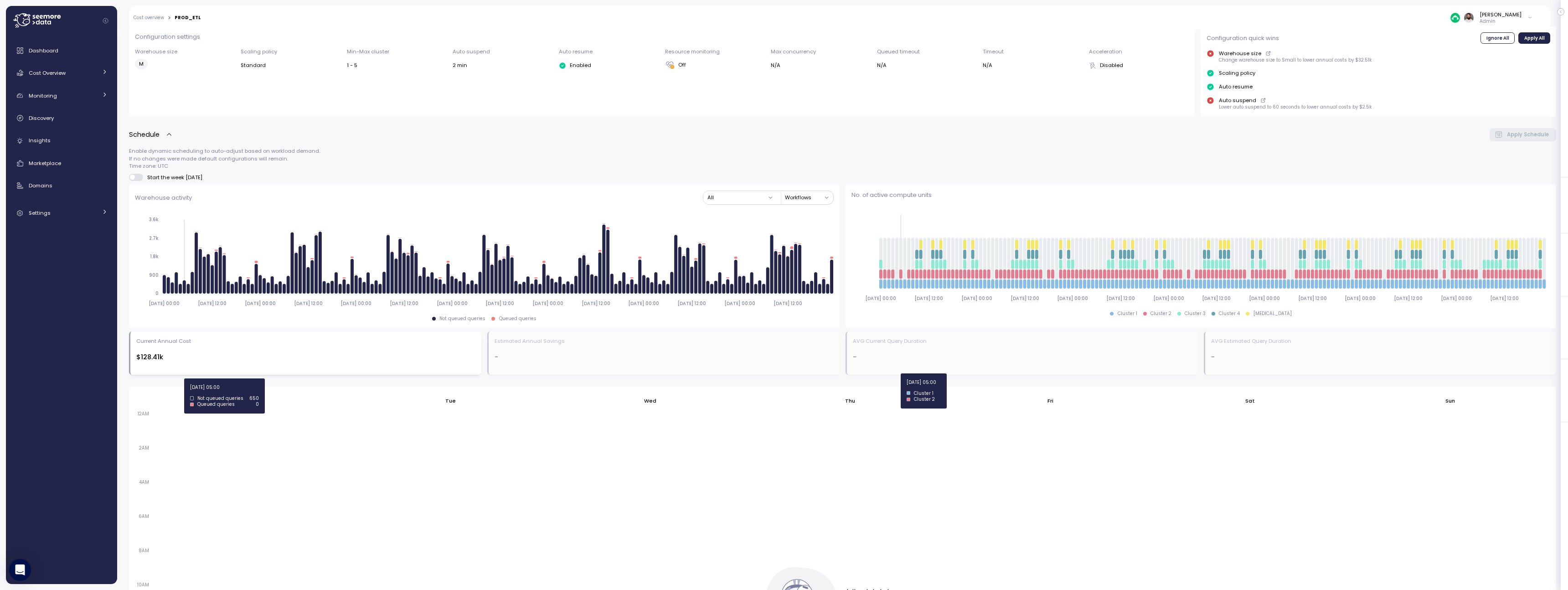
scroll to position [326, 0]
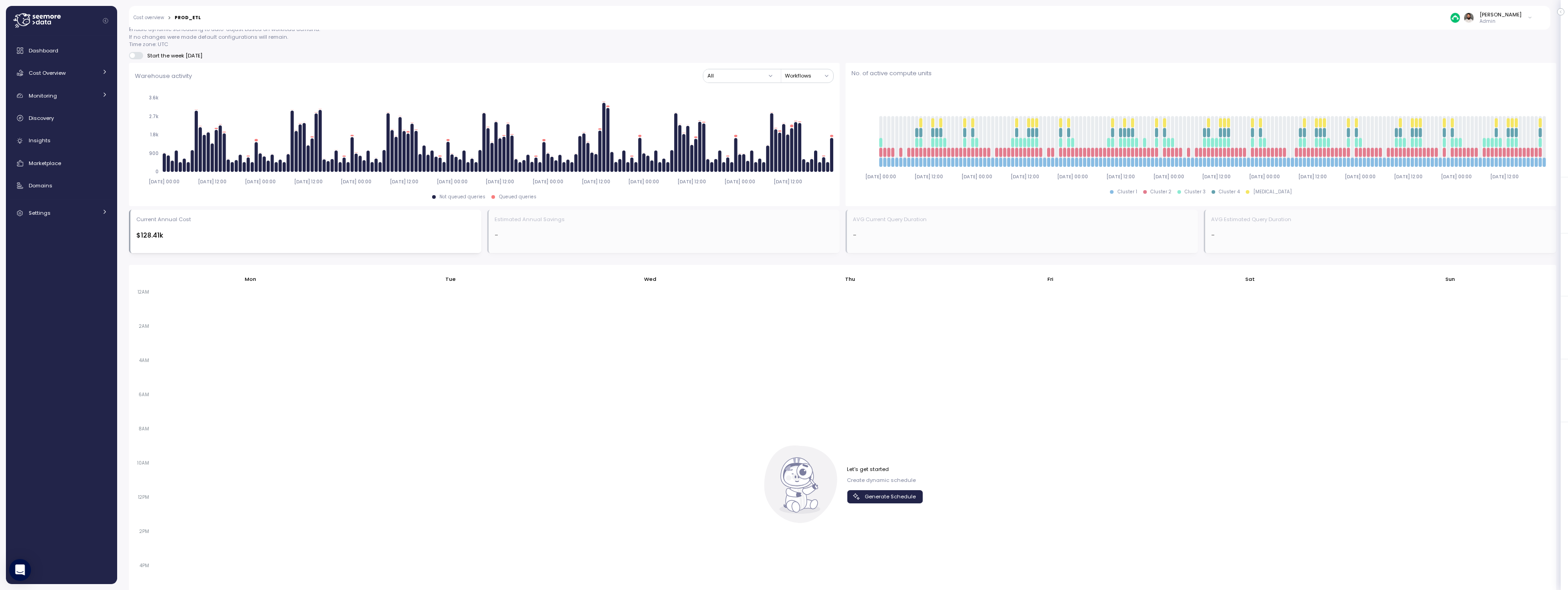
click at [884, 495] on span "Generate Schedule" at bounding box center [890, 497] width 51 height 12
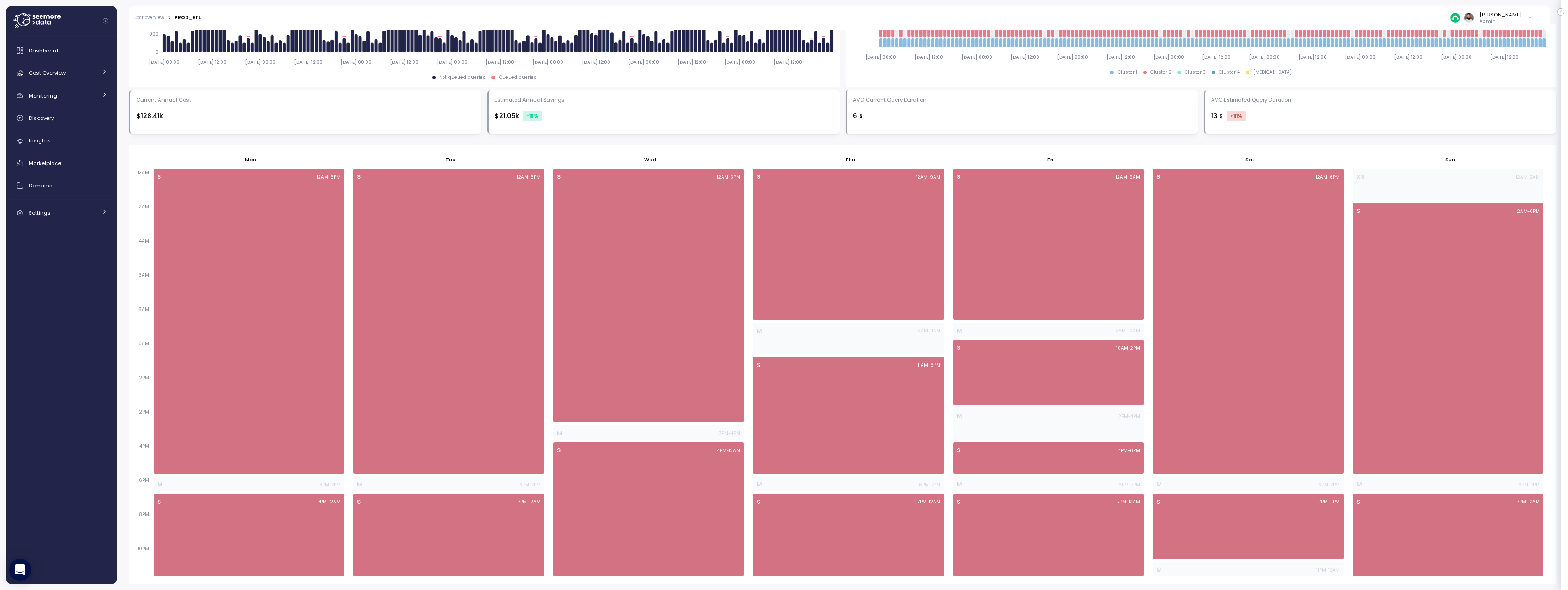
scroll to position [0, 0]
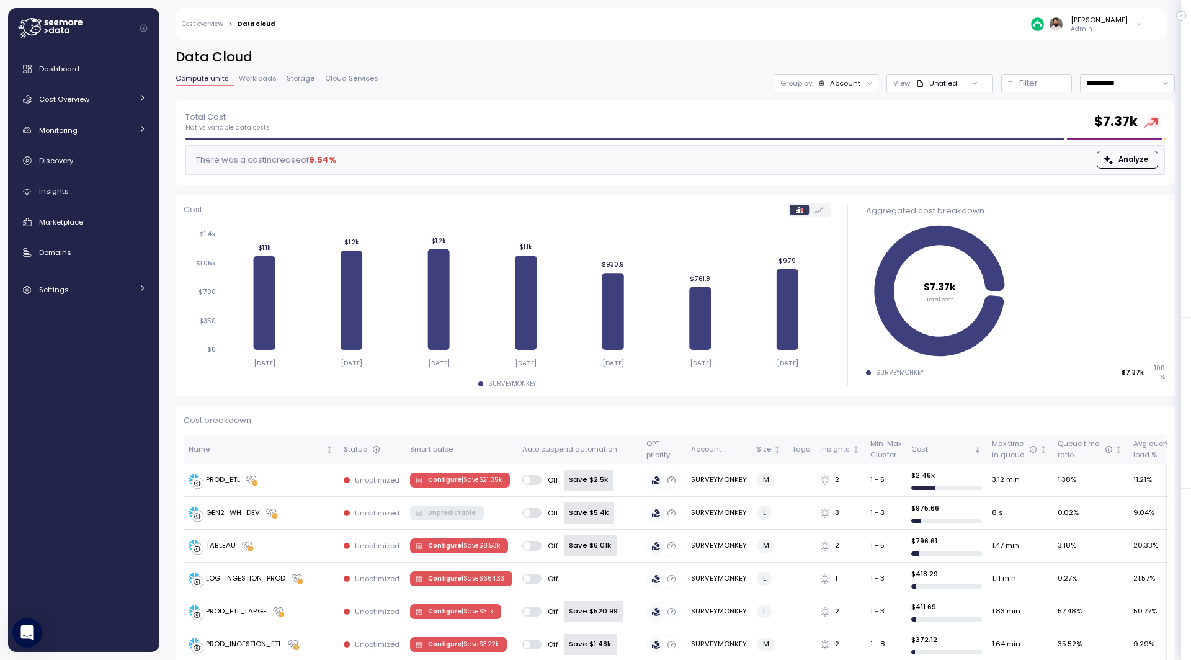
click at [846, 83] on div "Account" at bounding box center [845, 83] width 30 height 10
click at [846, 149] on p "Compute unit" at bounding box center [839, 152] width 49 height 10
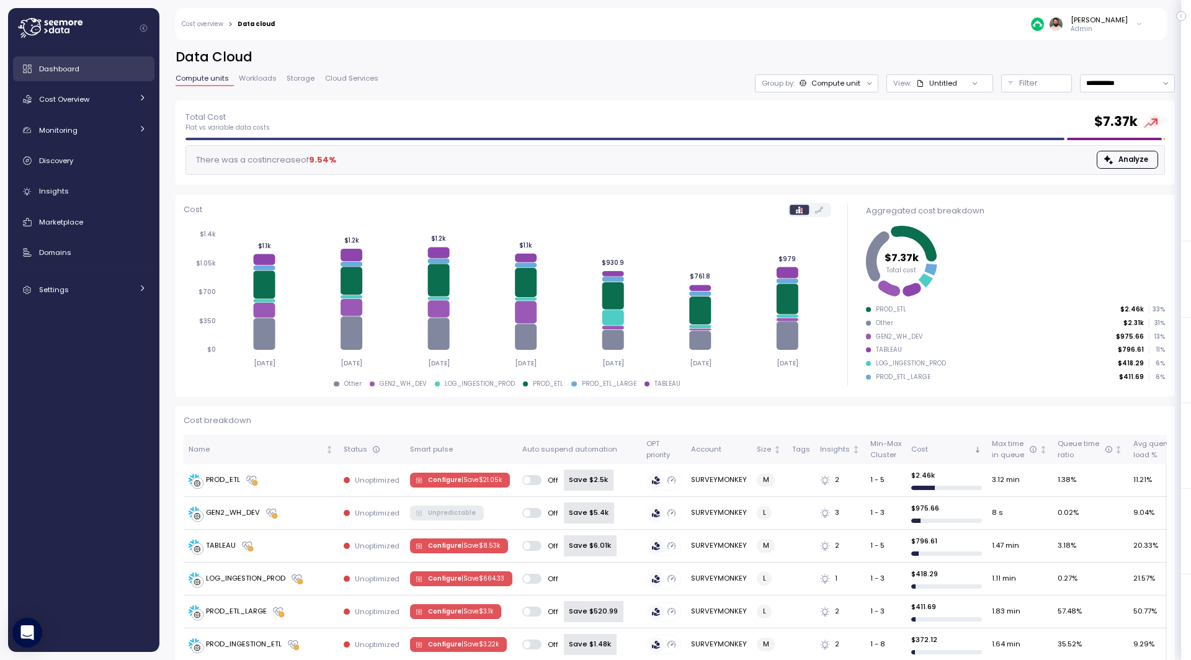
click at [74, 77] on link "Dashboard" at bounding box center [83, 68] width 141 height 25
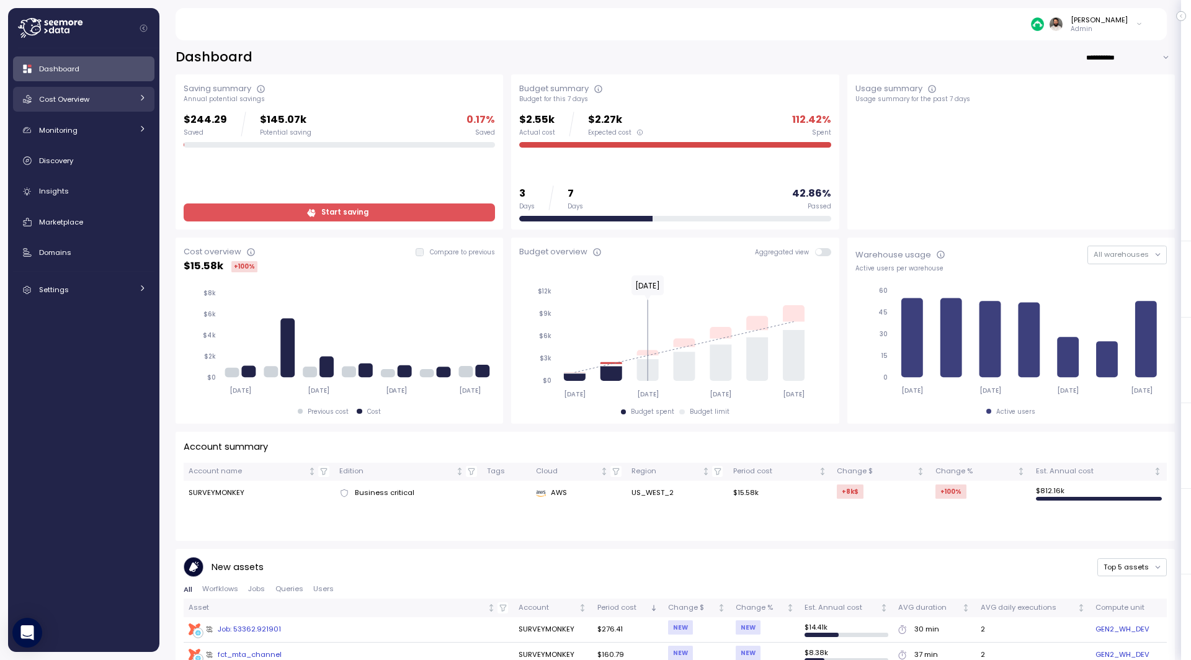
click at [90, 102] on div "Cost Overview" at bounding box center [85, 99] width 93 height 12
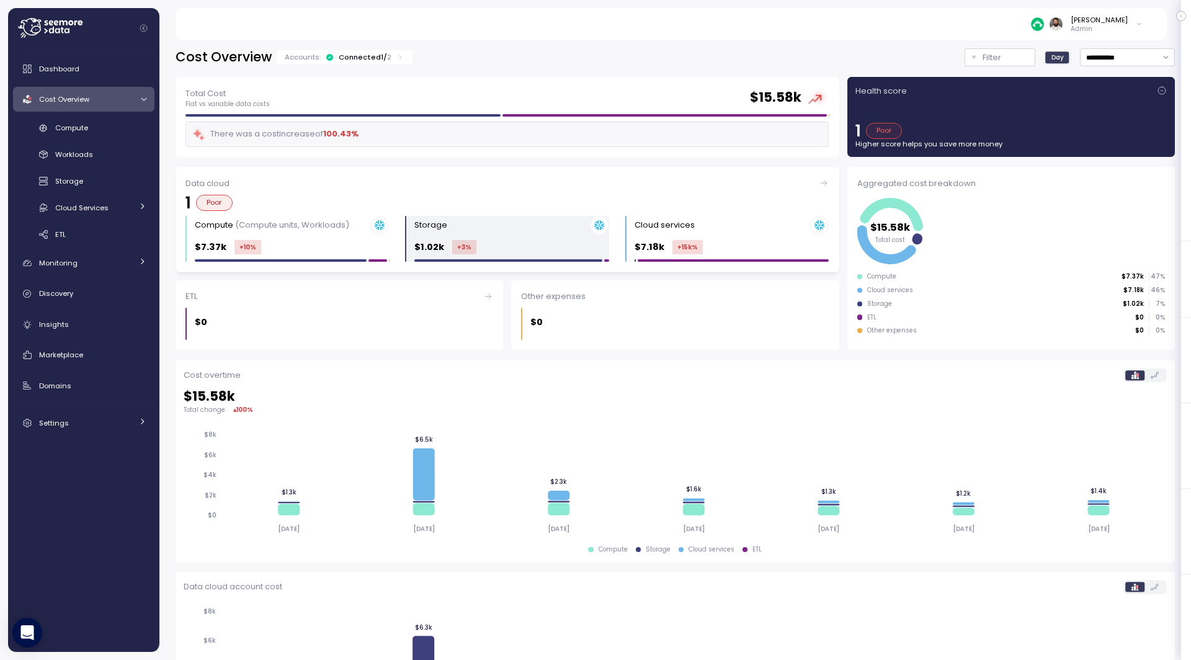
click at [453, 229] on div "Storage" at bounding box center [512, 225] width 194 height 19
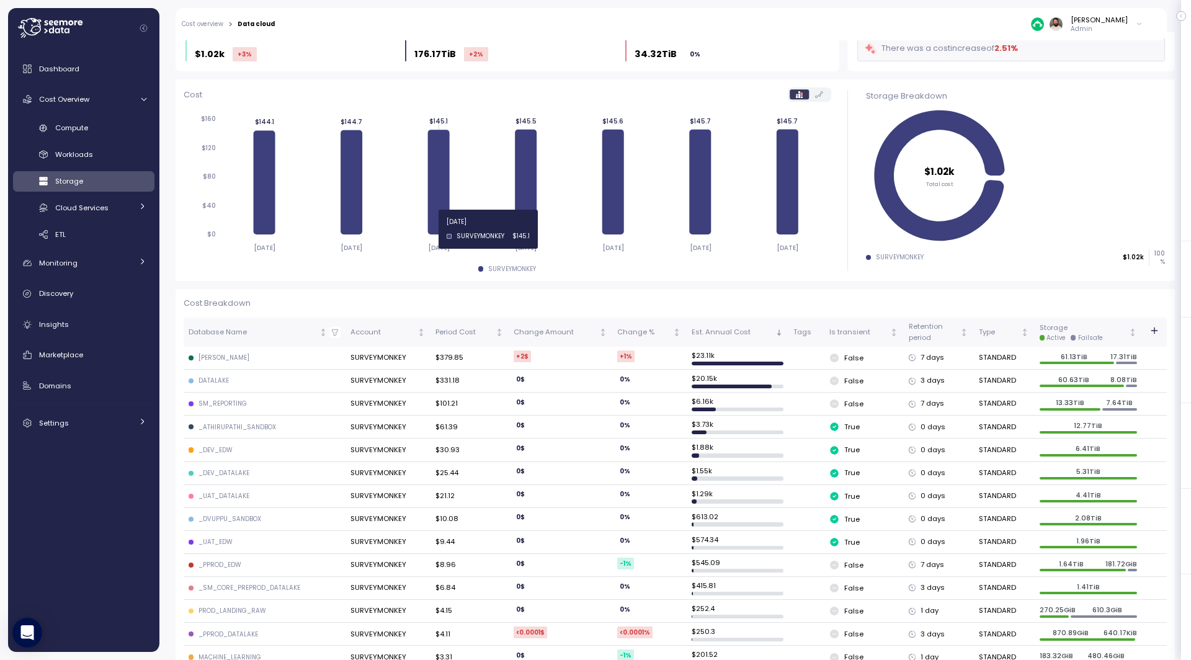
scroll to position [83, 0]
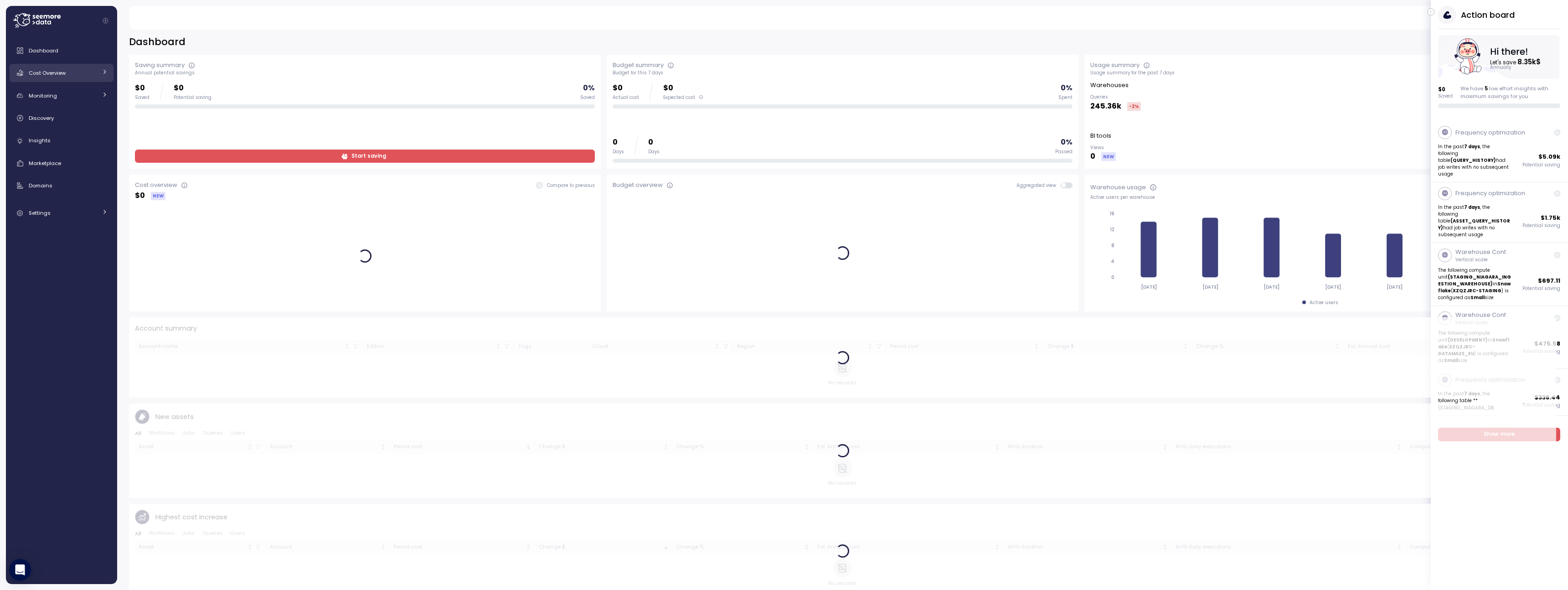
click at [90, 77] on link "Cost Overview" at bounding box center [61, 73] width 104 height 18
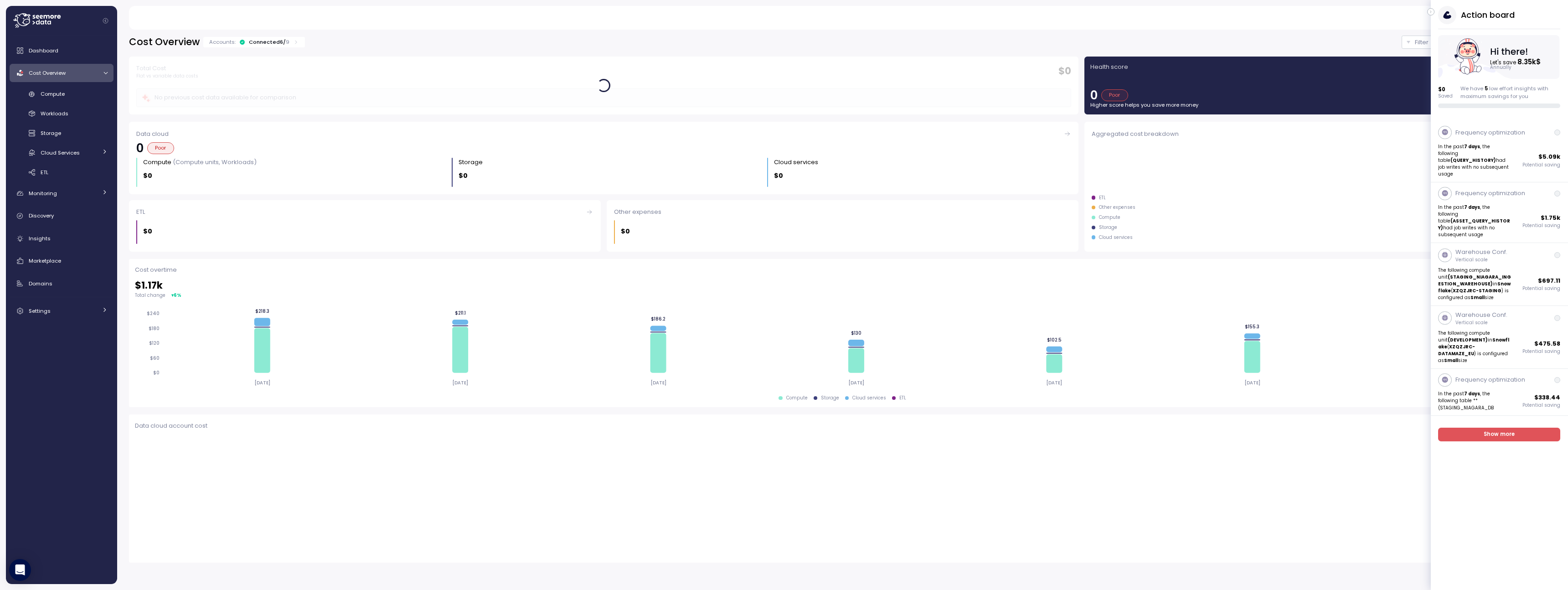
click at [1428, 12] on button "button" at bounding box center [1431, 12] width 7 height 7
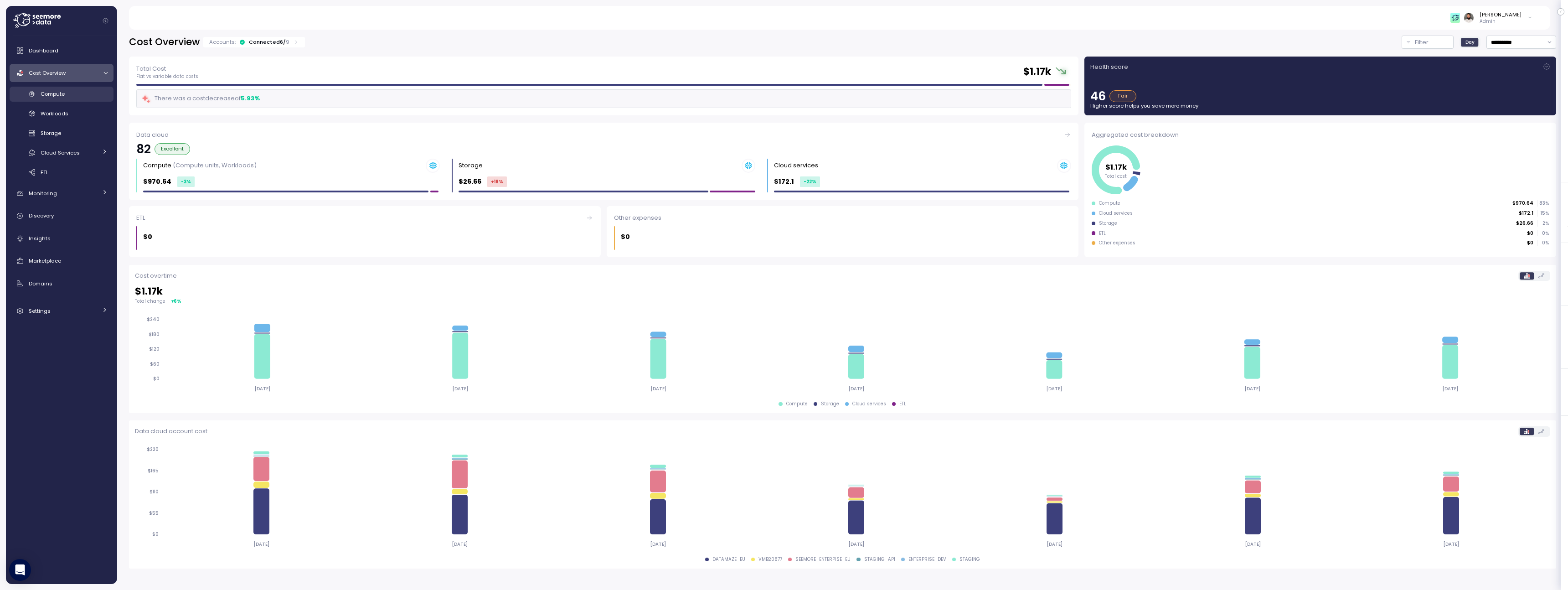
click at [57, 91] on span "Compute" at bounding box center [52, 94] width 24 height 7
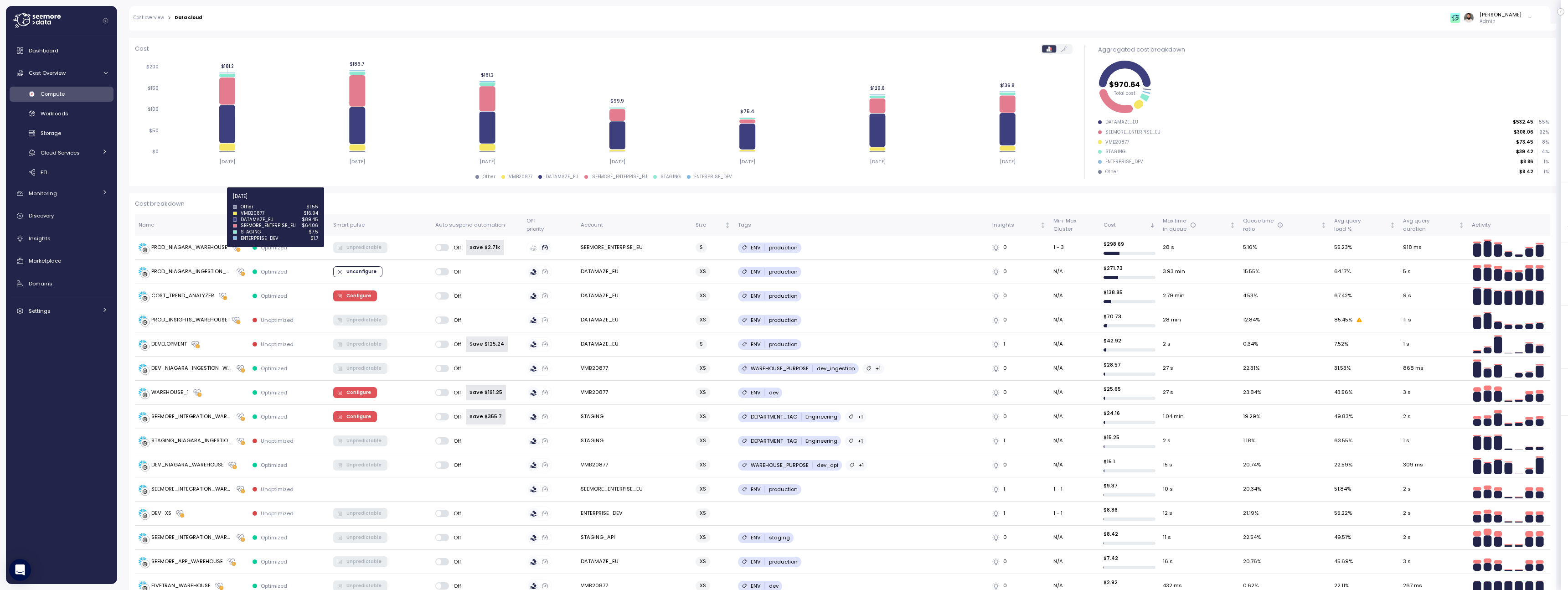
scroll to position [193, 0]
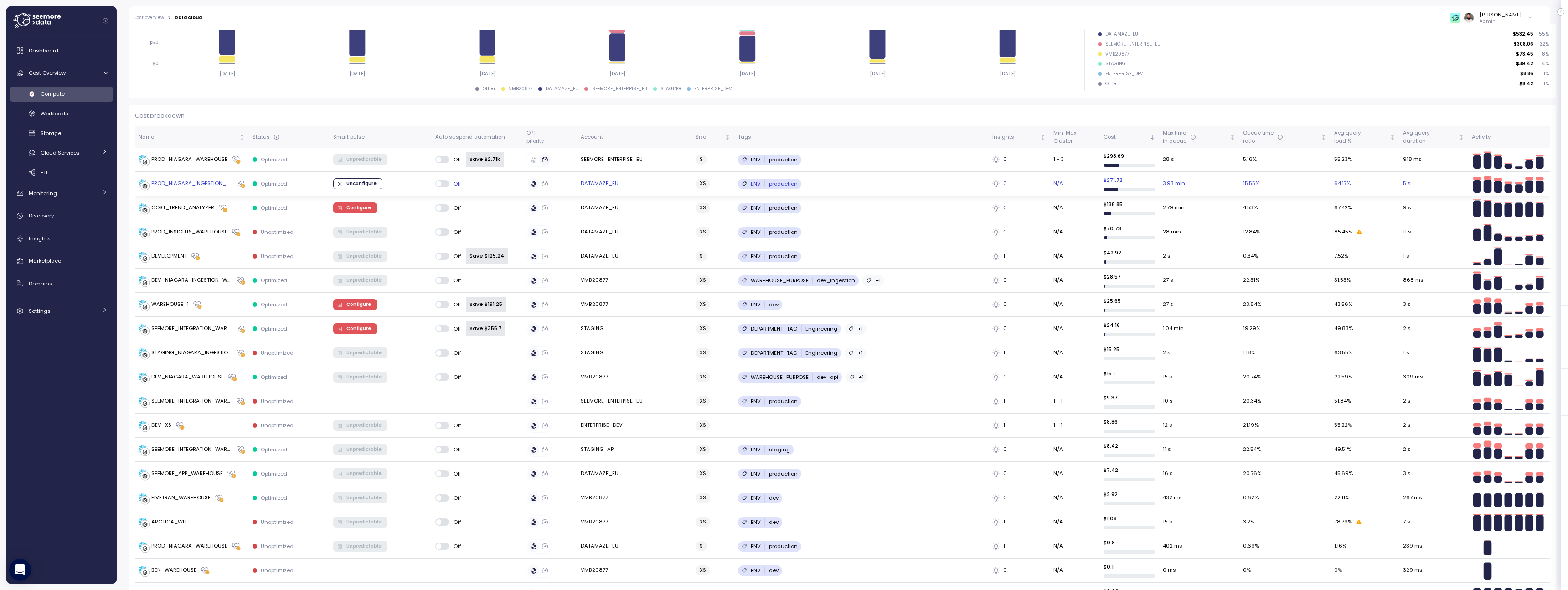
click at [212, 184] on div "PROD_NIAGARA_INGESTION_WAREHOUSE" at bounding box center [192, 183] width 81 height 8
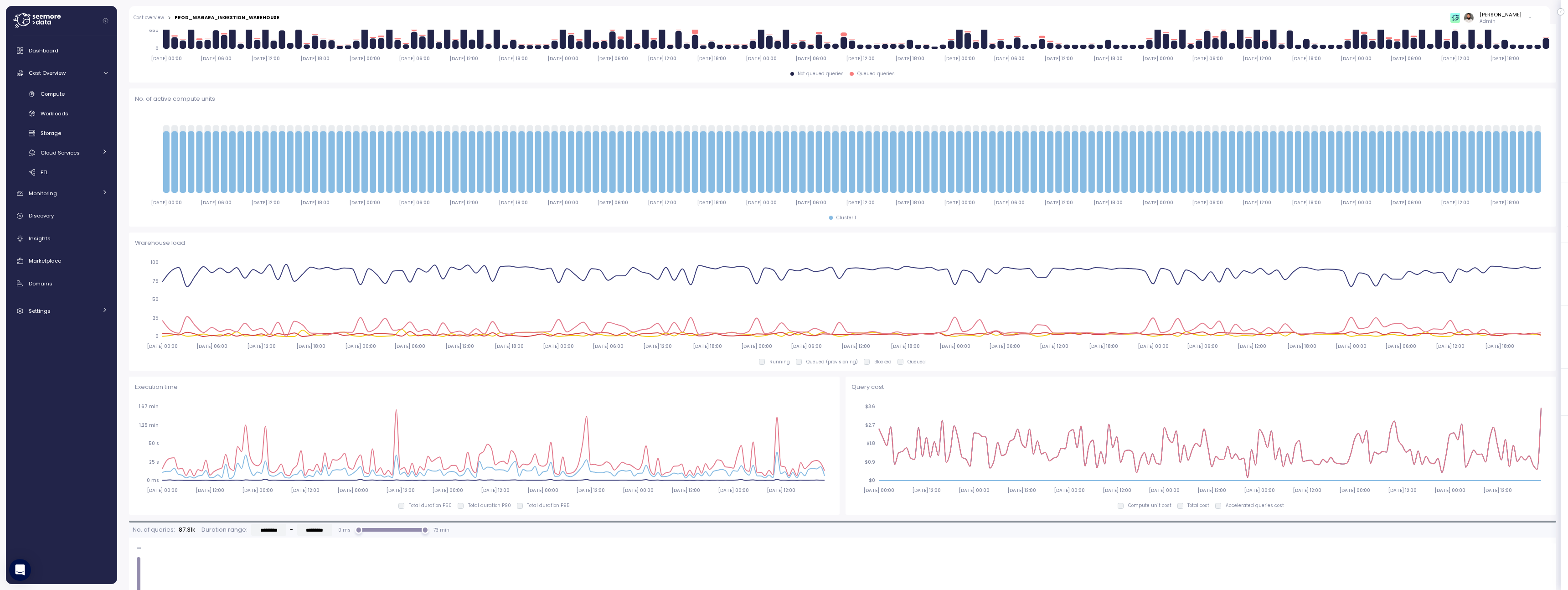
scroll to position [24, 0]
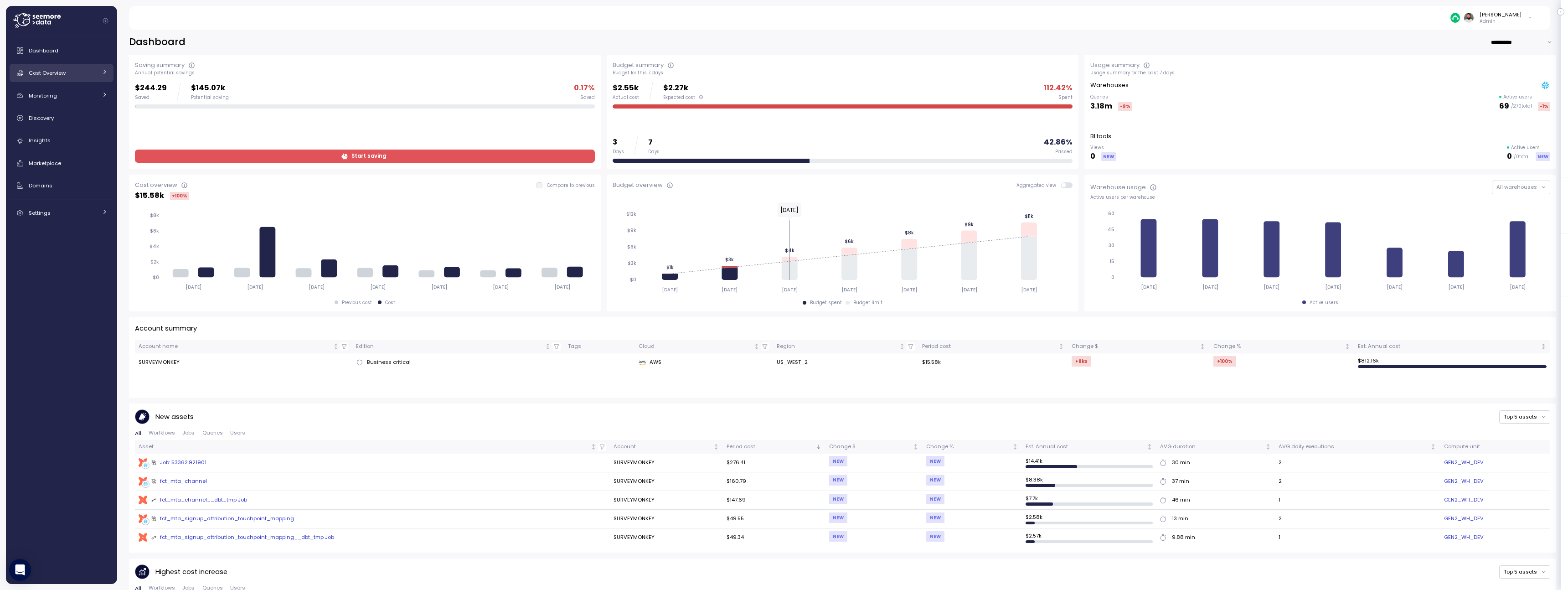
click at [76, 75] on div "Cost Overview" at bounding box center [62, 73] width 68 height 9
click at [76, 94] on div "Compute" at bounding box center [73, 94] width 67 height 9
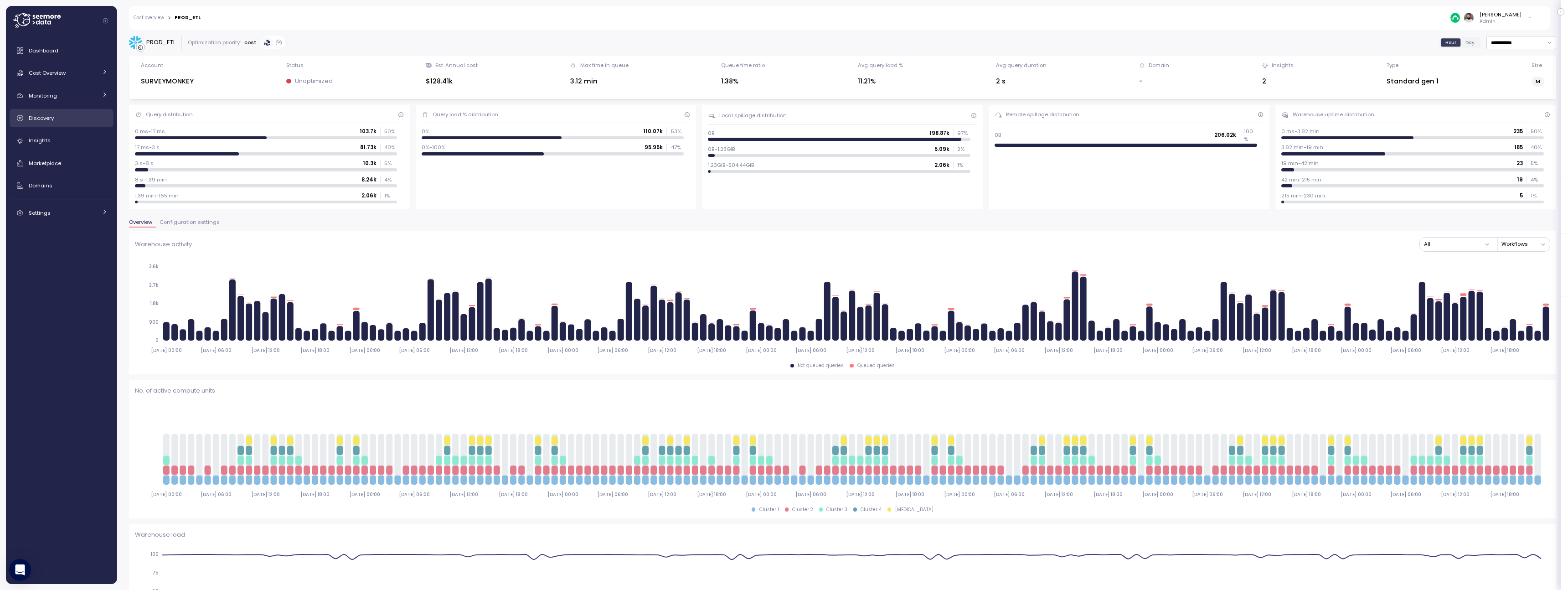
click at [65, 120] on div "Discovery" at bounding box center [68, 118] width 79 height 9
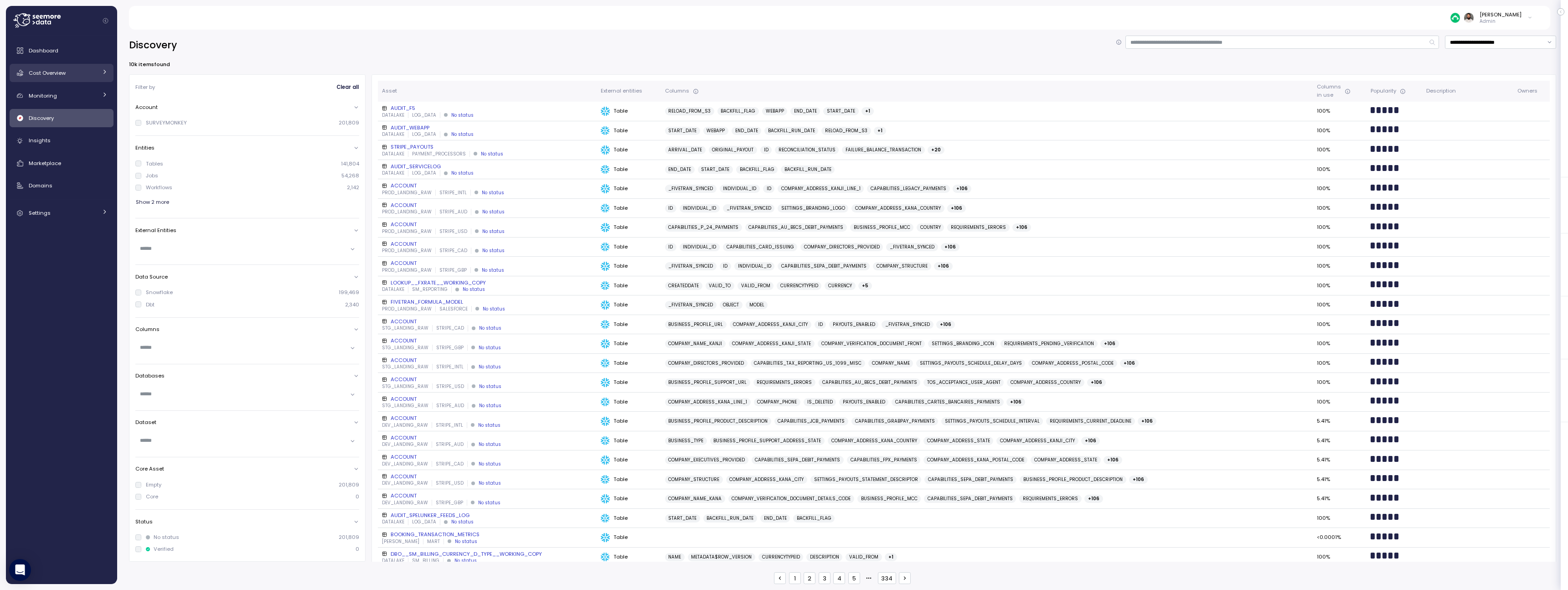
click at [71, 75] on div "Cost Overview" at bounding box center [62, 73] width 68 height 9
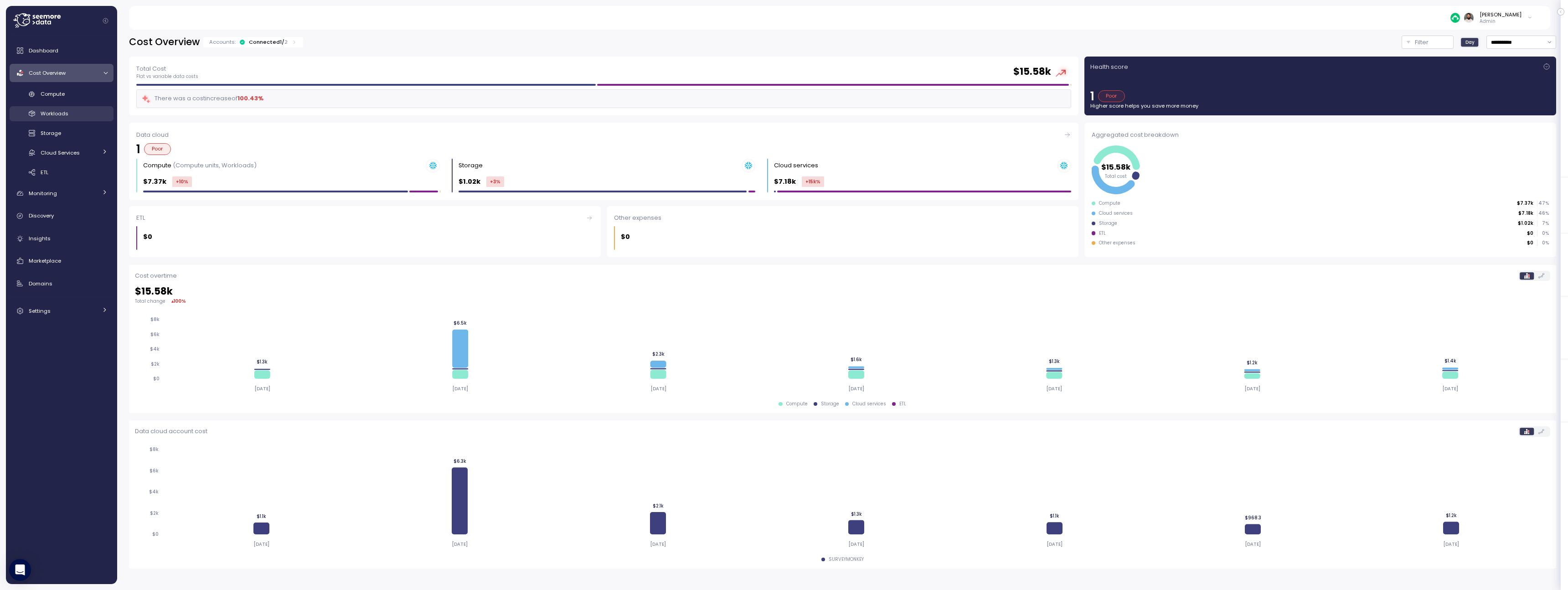
click at [79, 113] on div "Workloads" at bounding box center [73, 113] width 67 height 9
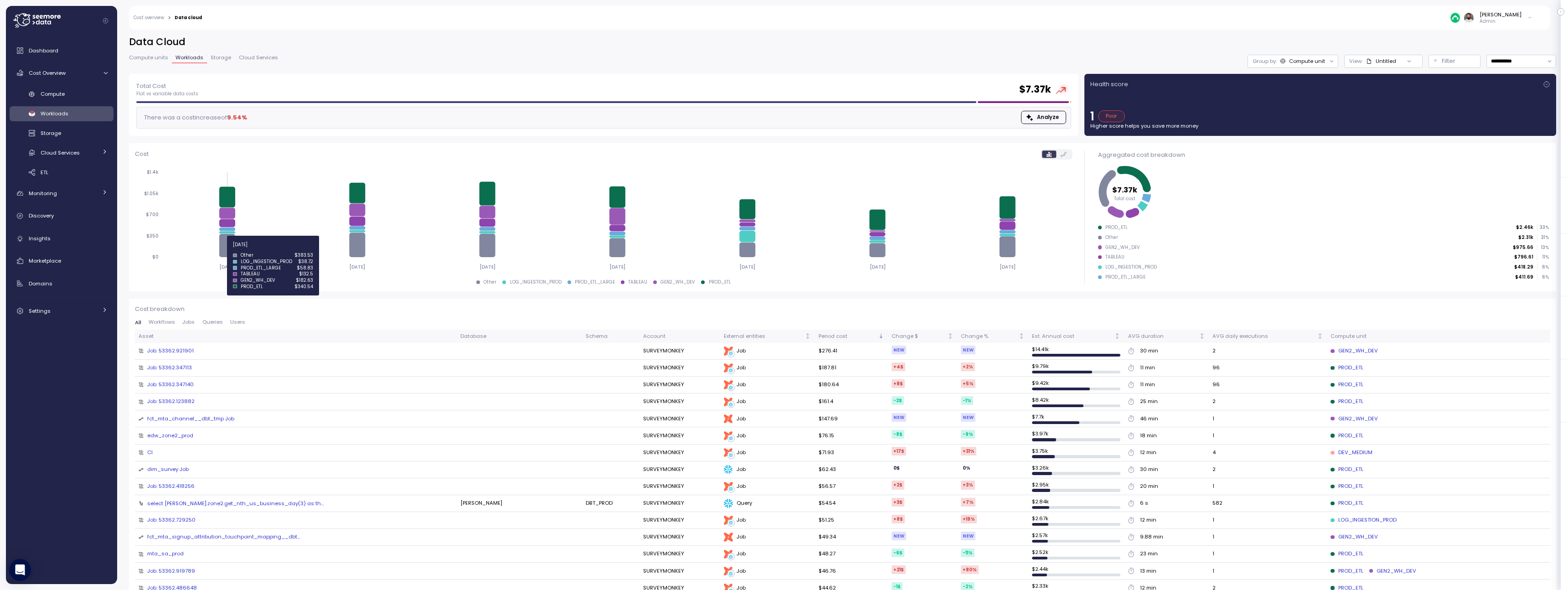
scroll to position [2, 0]
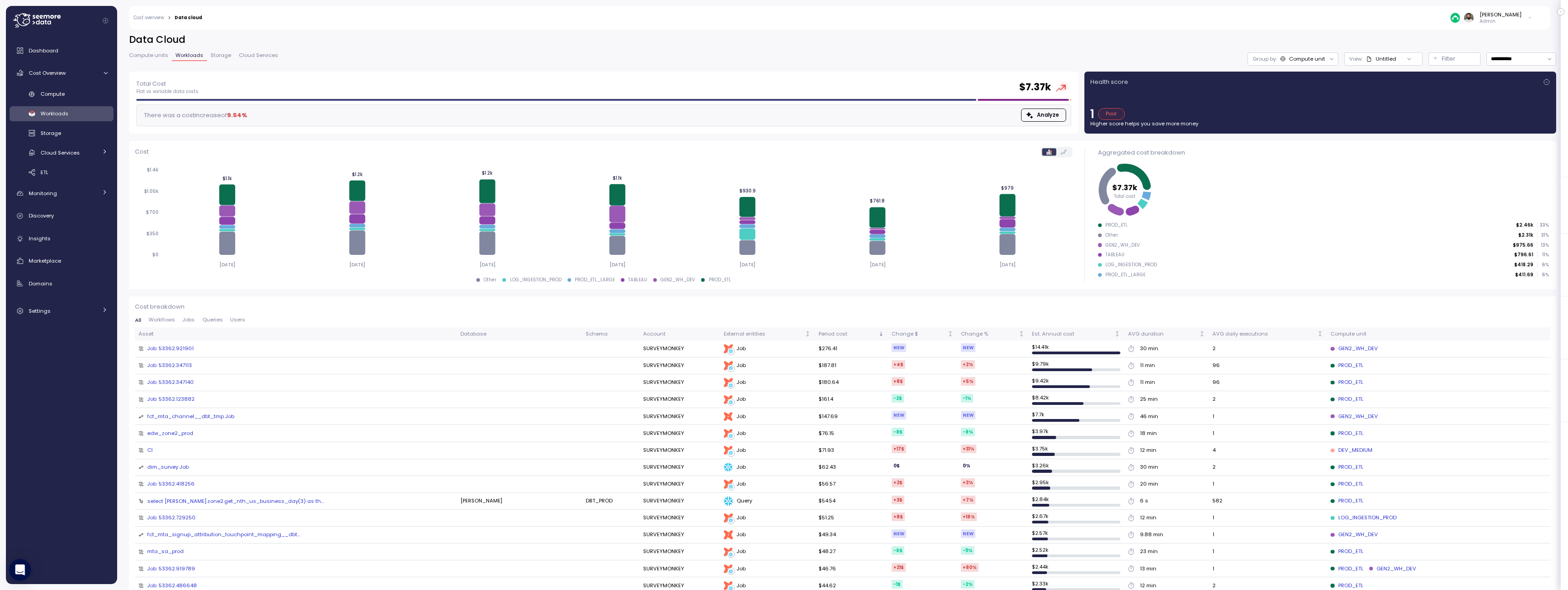
click at [184, 433] on div "edw_zone2_prod" at bounding box center [170, 433] width 46 height 8
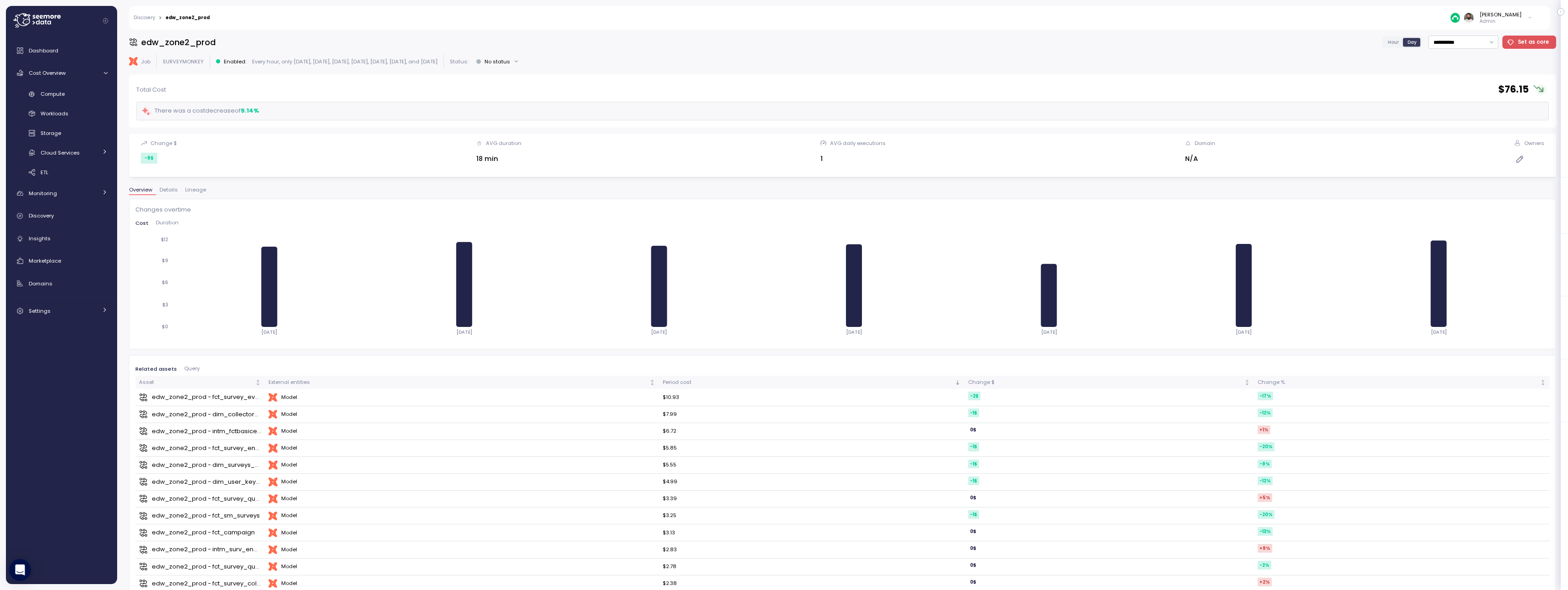
drag, startPoint x: 249, startPoint y: 67, endPoint x: 355, endPoint y: 65, distance: 106.0
click at [355, 65] on div "dbt Job SURVEYMONKEY Enabled : Every hour, only [DATE], [DATE], [DATE], [DATE],…" at bounding box center [842, 61] width 1427 height 13
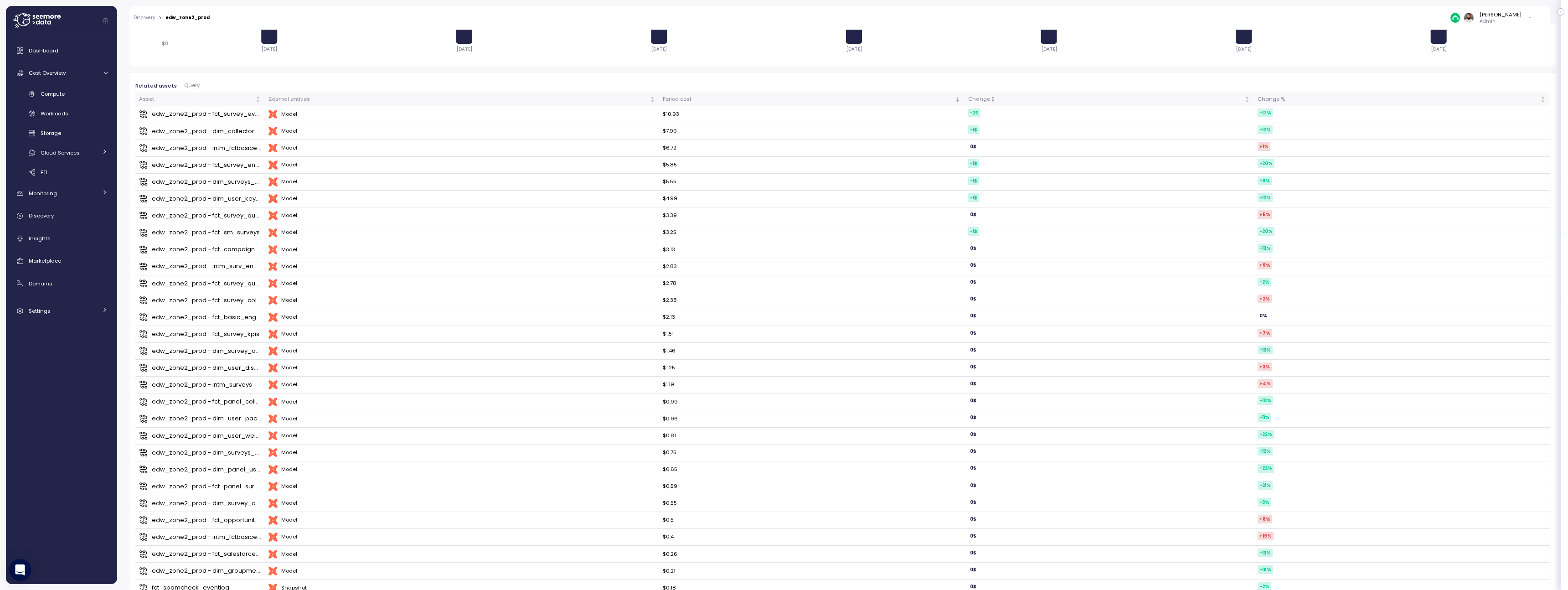
scroll to position [259, 0]
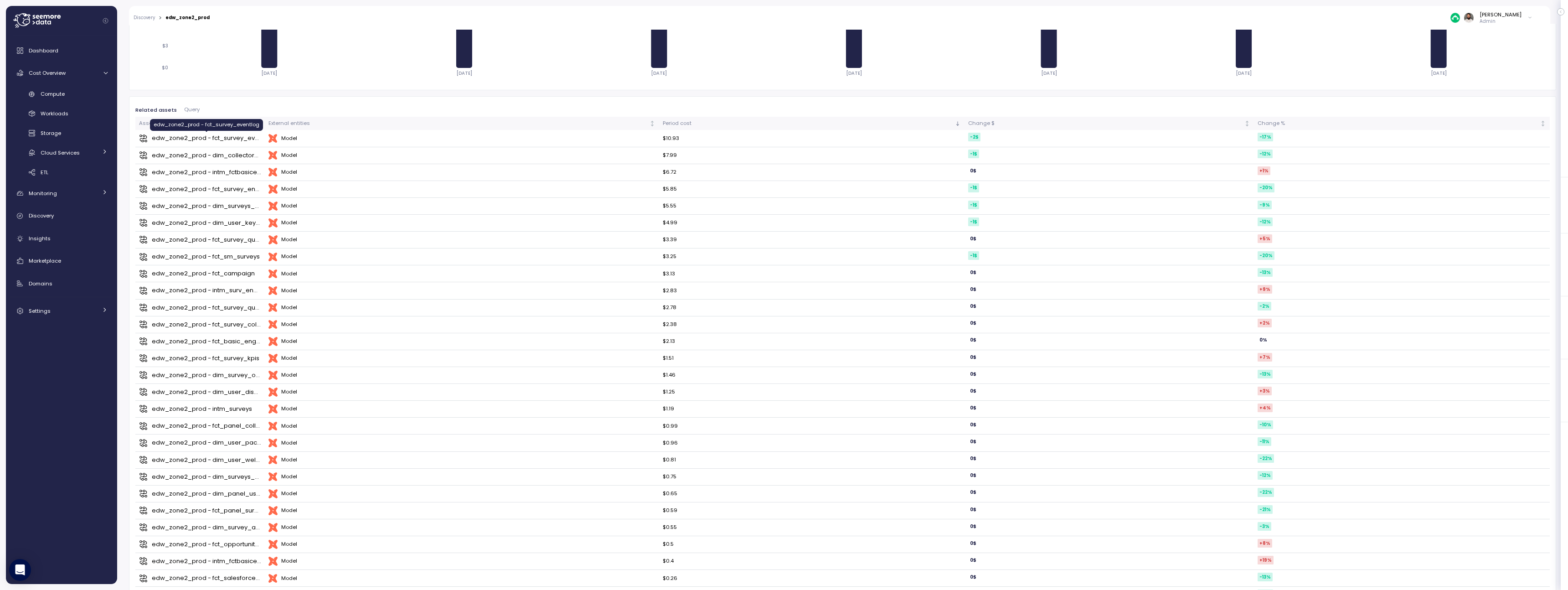
click at [241, 143] on div "edw_zone2_prod - fct_survey_eventlog" at bounding box center [207, 138] width 110 height 9
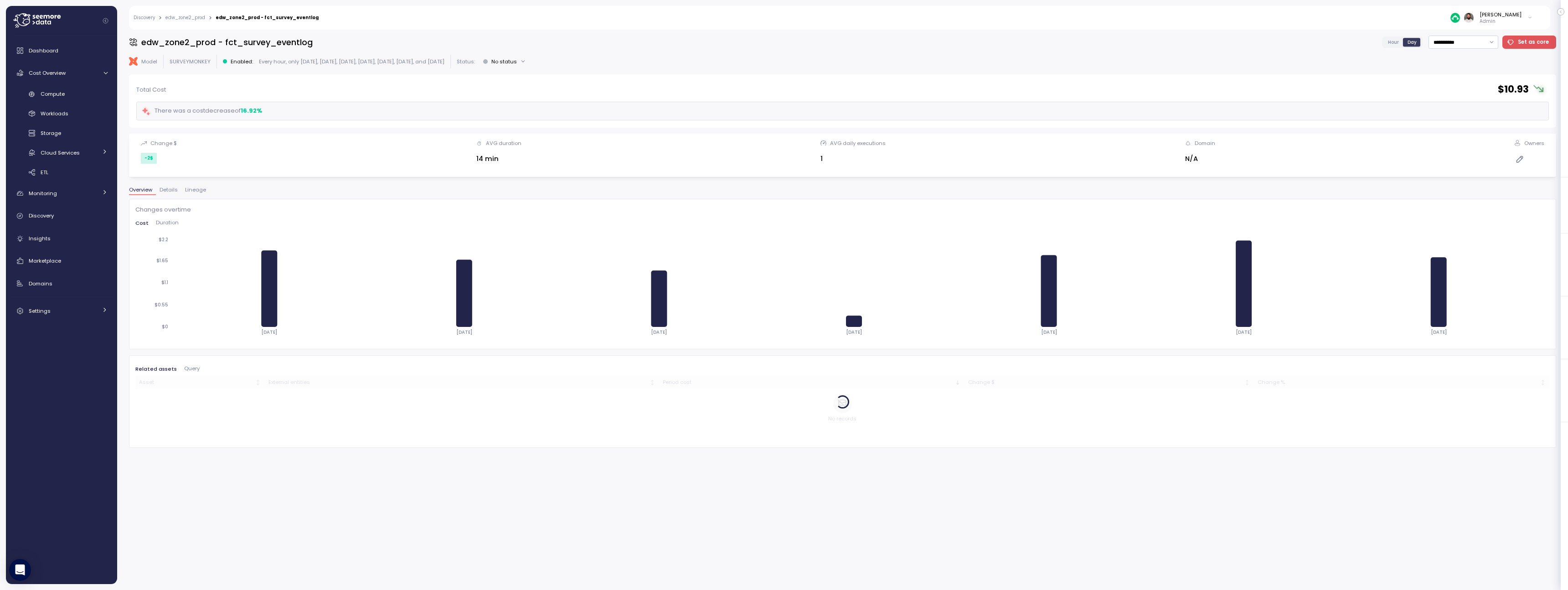
click at [201, 192] on span "Lineage" at bounding box center [195, 190] width 21 height 5
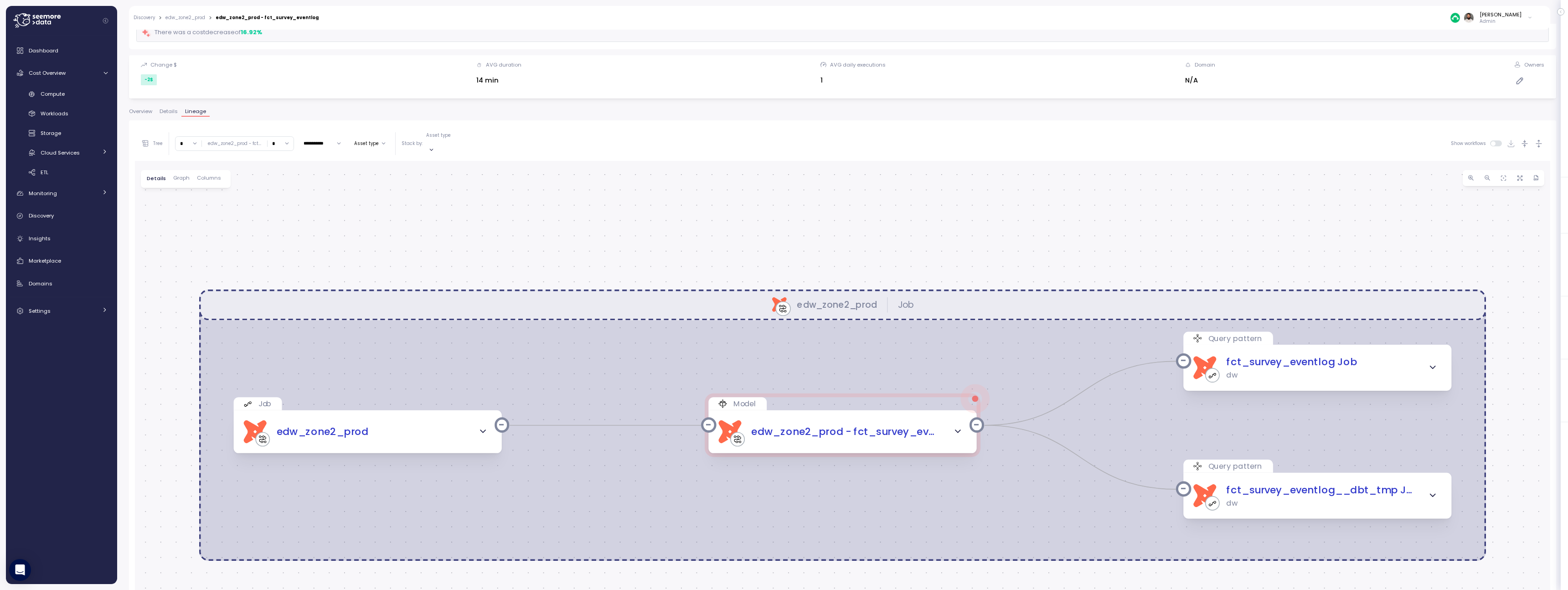
scroll to position [86, 0]
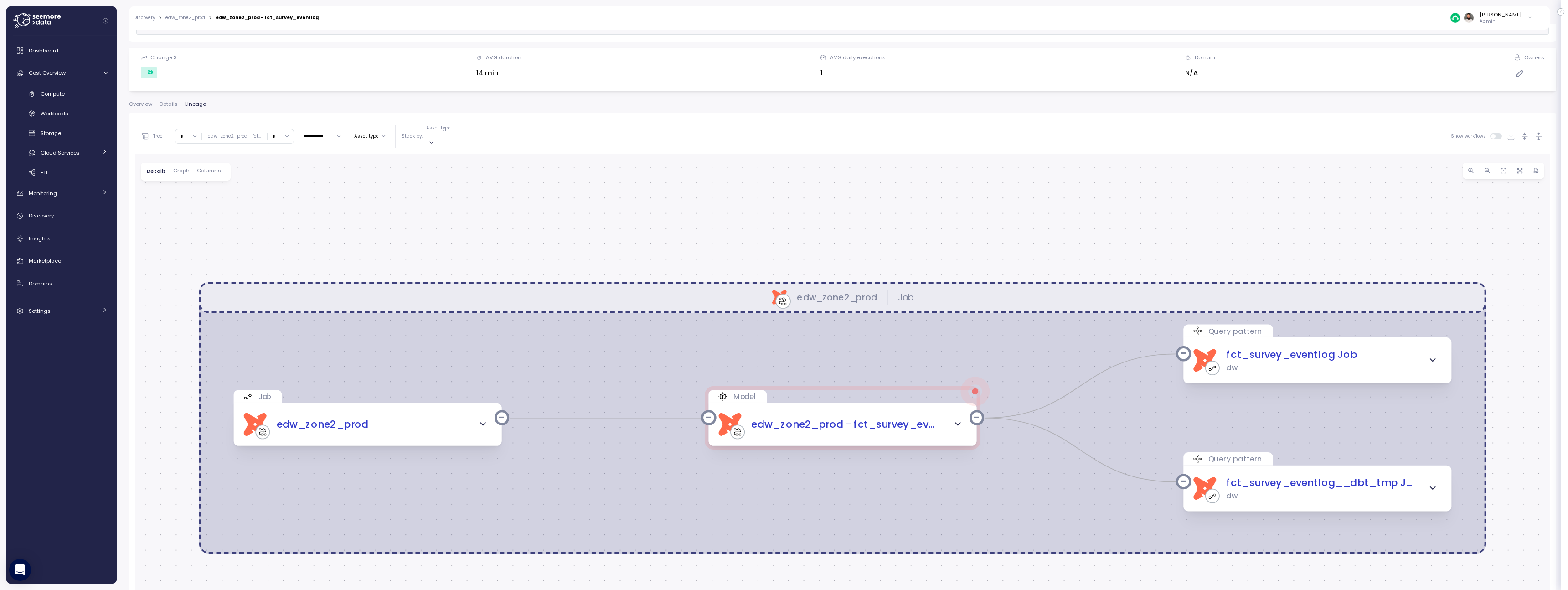
click at [277, 129] on input "*" at bounding box center [280, 136] width 26 height 13
click at [280, 201] on div "3" at bounding box center [280, 200] width 22 height 12
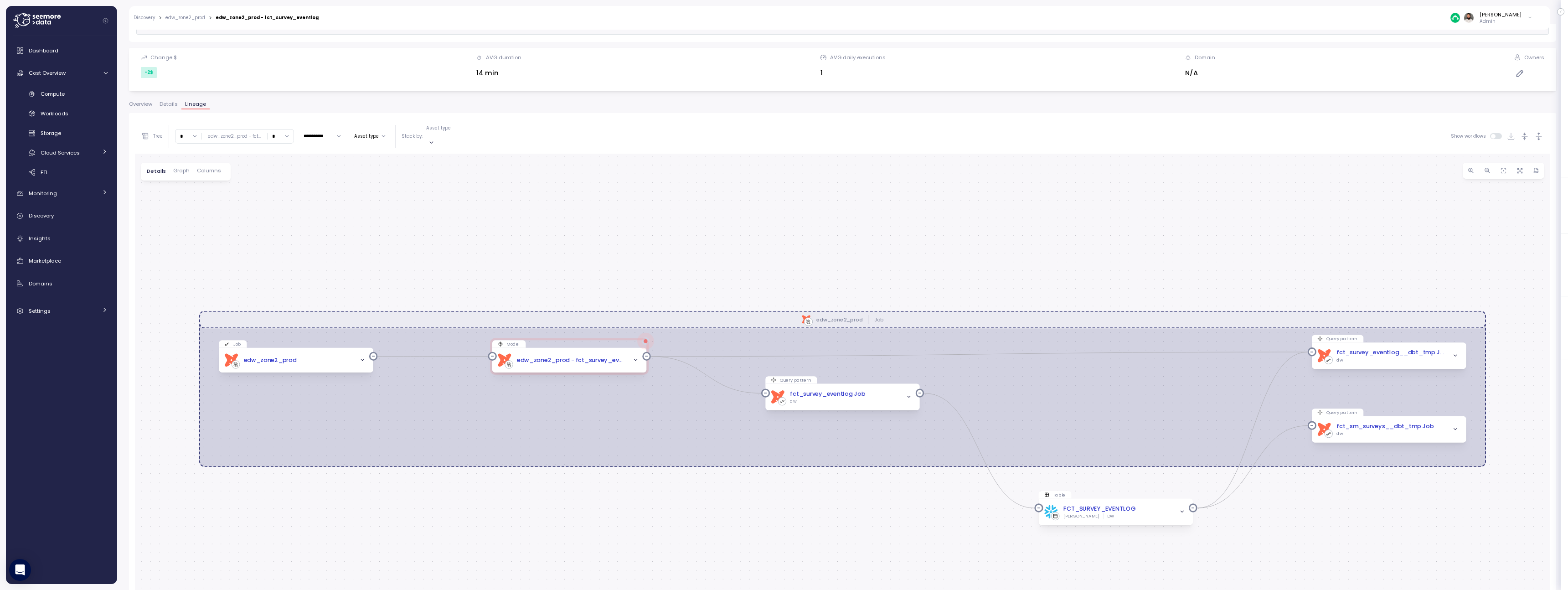
click at [285, 137] on input "*" at bounding box center [280, 136] width 26 height 13
click at [282, 203] on div "6" at bounding box center [280, 198] width 22 height 12
type input "*"
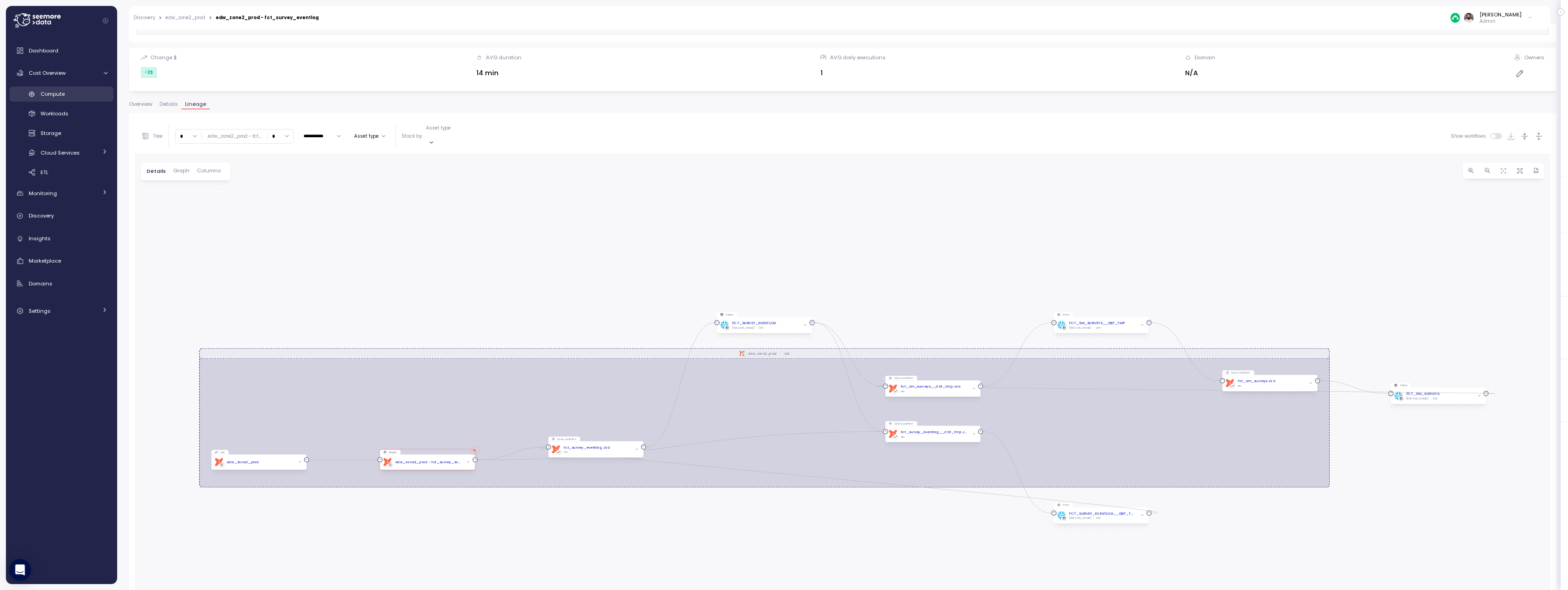
click at [99, 101] on link "Compute" at bounding box center [61, 94] width 104 height 15
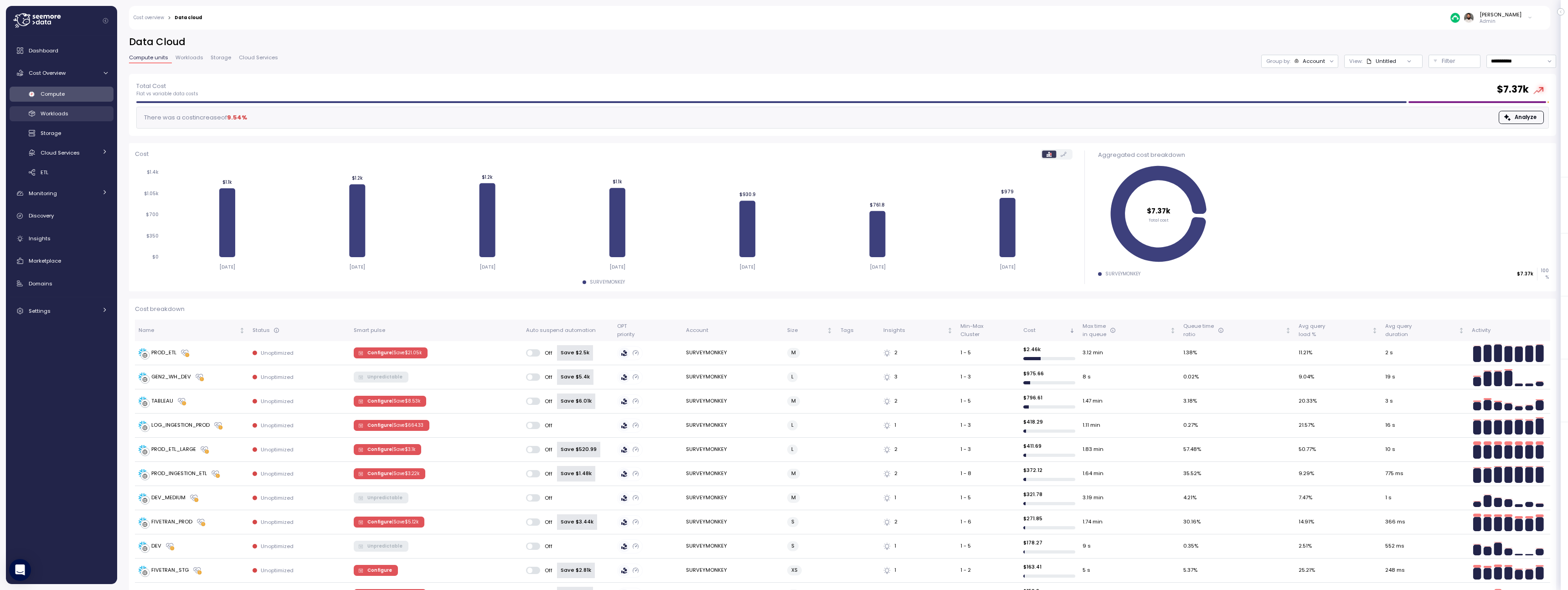
click at [63, 112] on span "Workloads" at bounding box center [54, 114] width 28 height 7
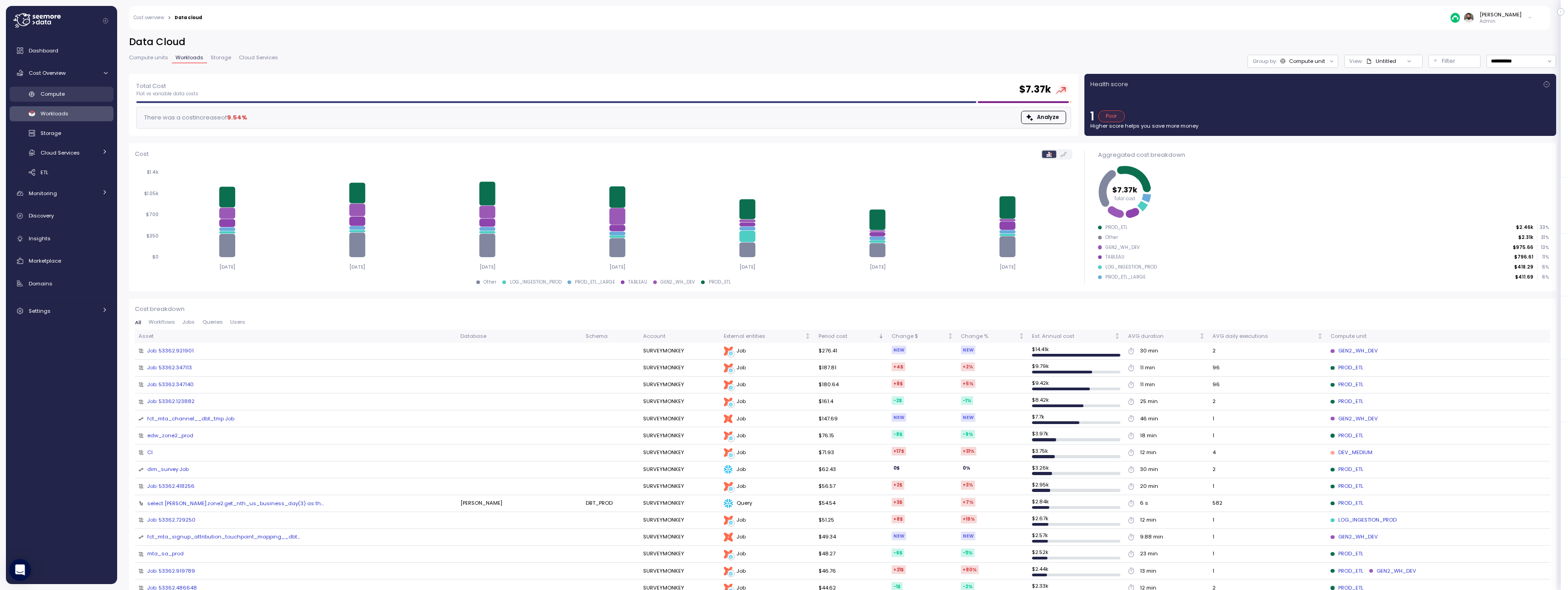
click at [65, 98] on div "Compute" at bounding box center [73, 94] width 67 height 9
